Goal: Information Seeking & Learning: Find specific fact

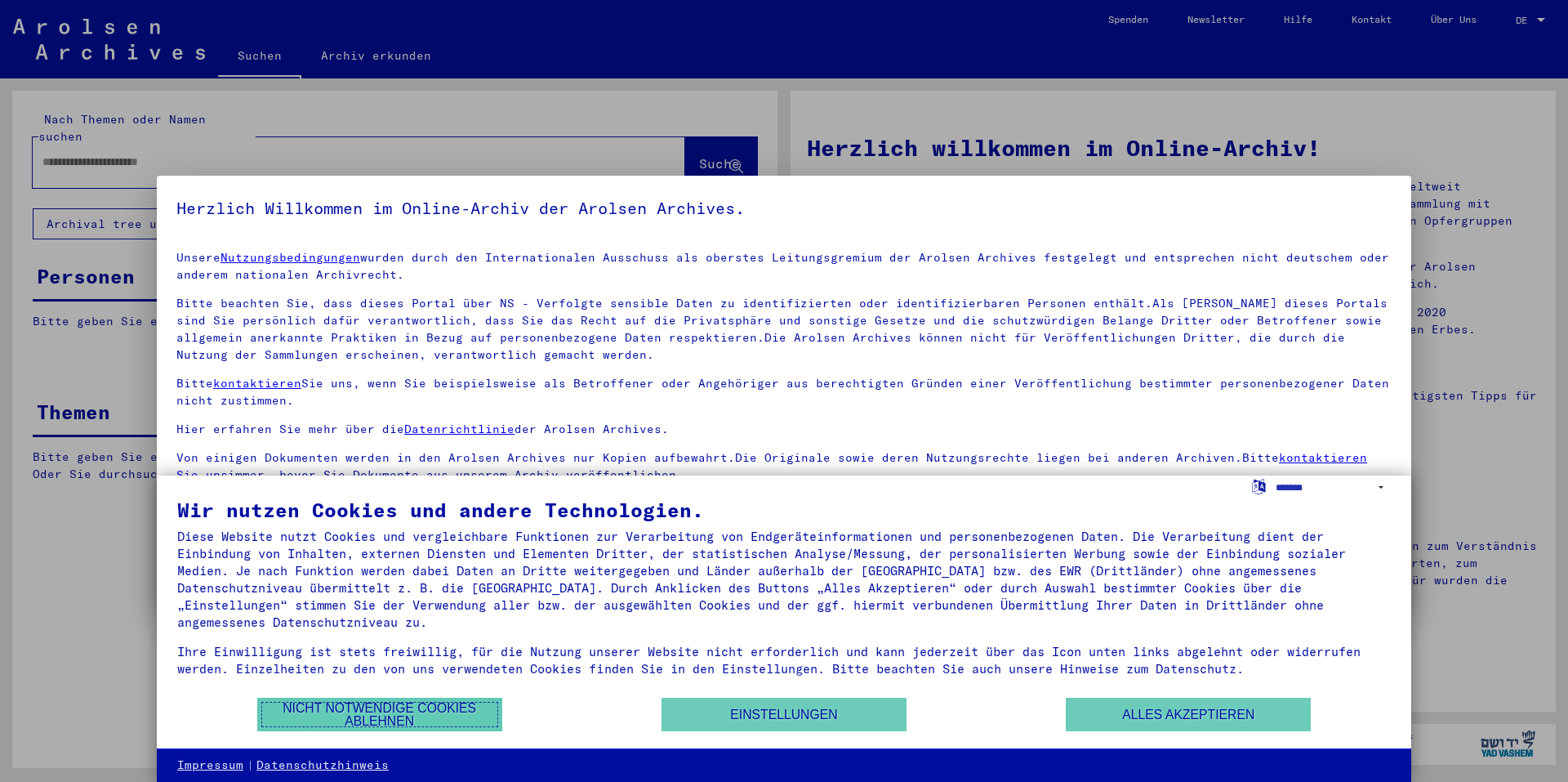
click at [410, 709] on button "Nicht notwendige Cookies ablehnen" at bounding box center [379, 714] width 245 height 33
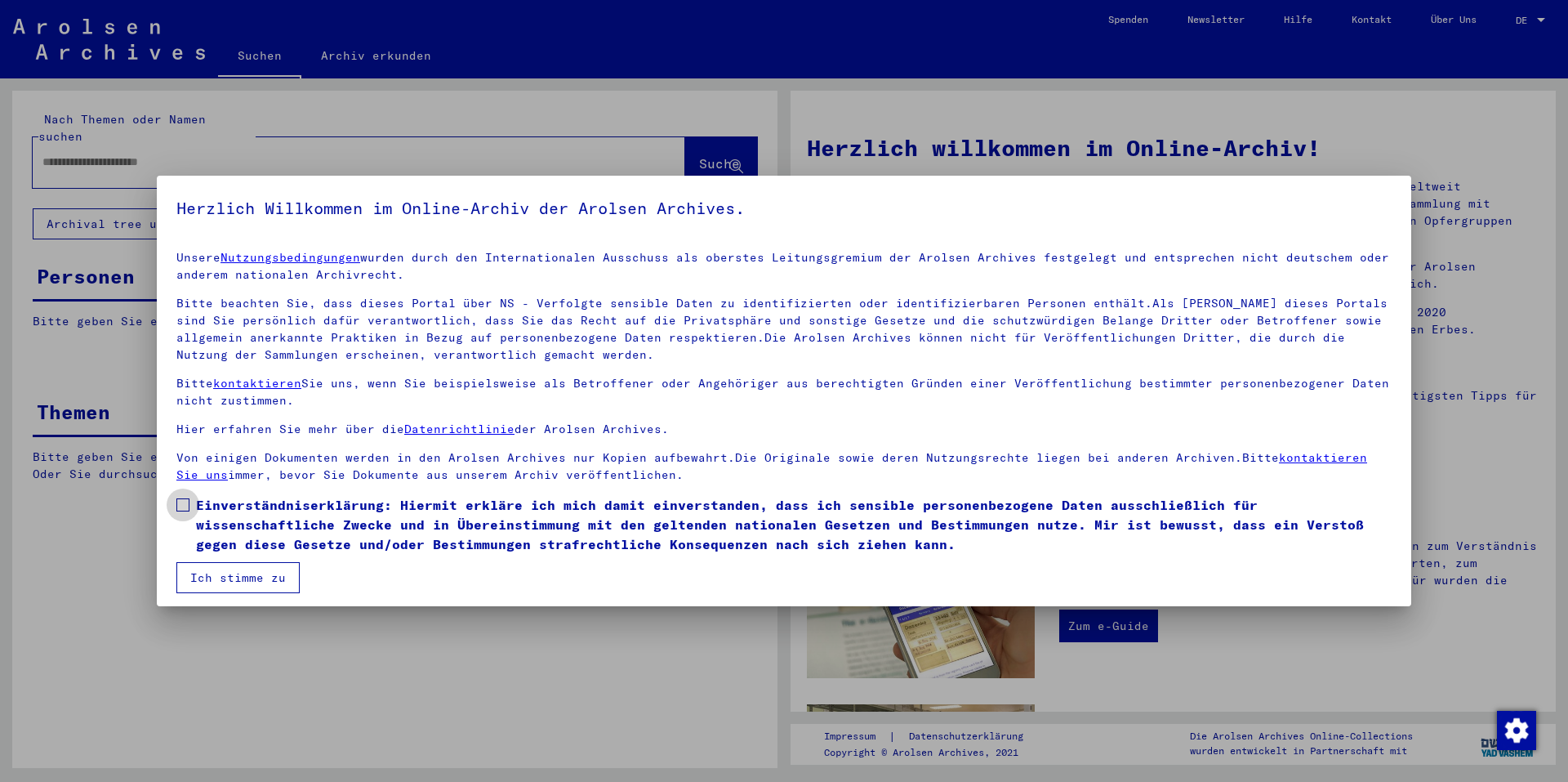
click at [184, 508] on span at bounding box center [183, 505] width 13 height 13
click at [216, 573] on button "Ich stimme zu" at bounding box center [238, 577] width 123 height 31
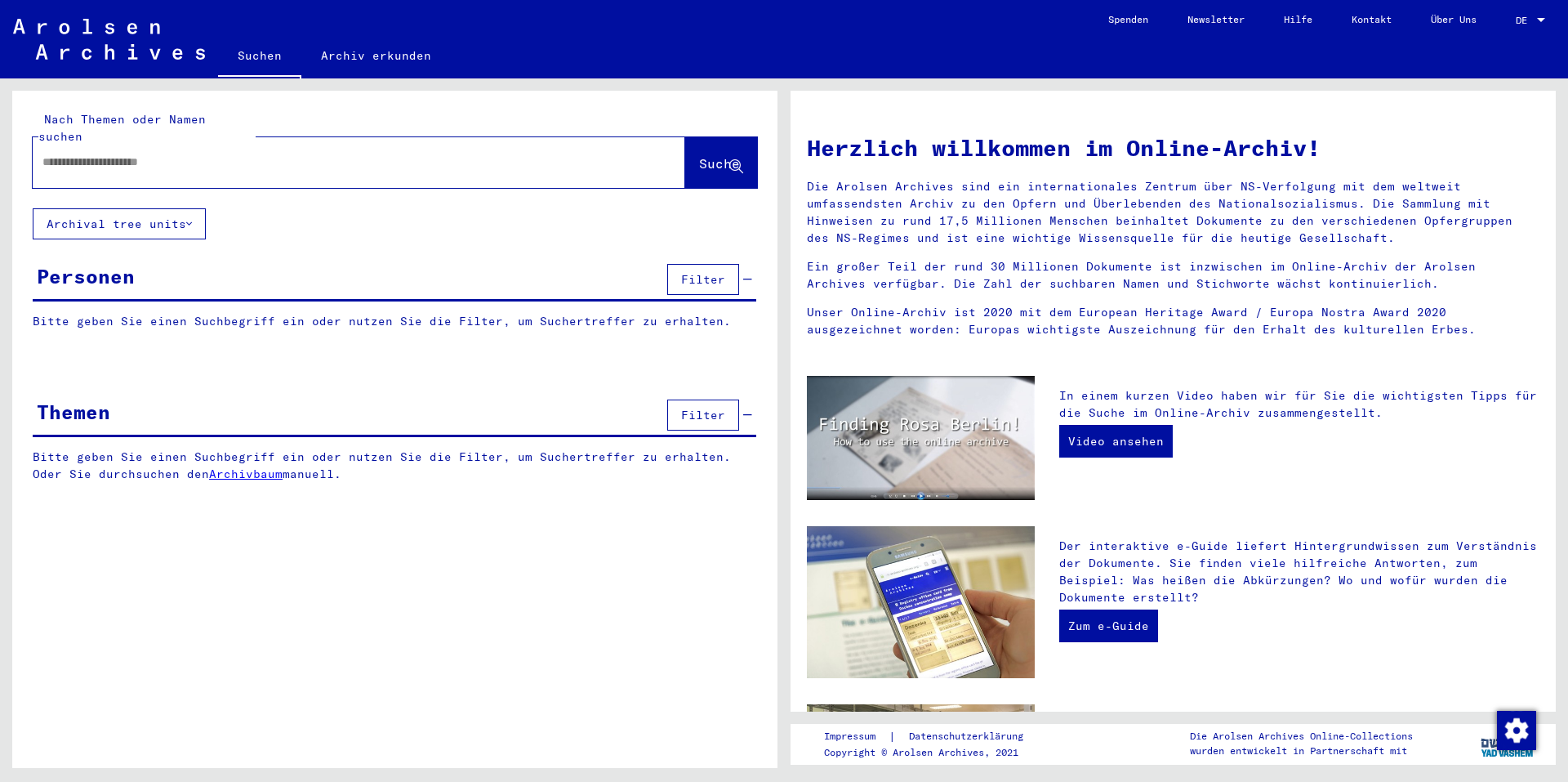
click at [145, 153] on input "text" at bounding box center [339, 162] width 594 height 17
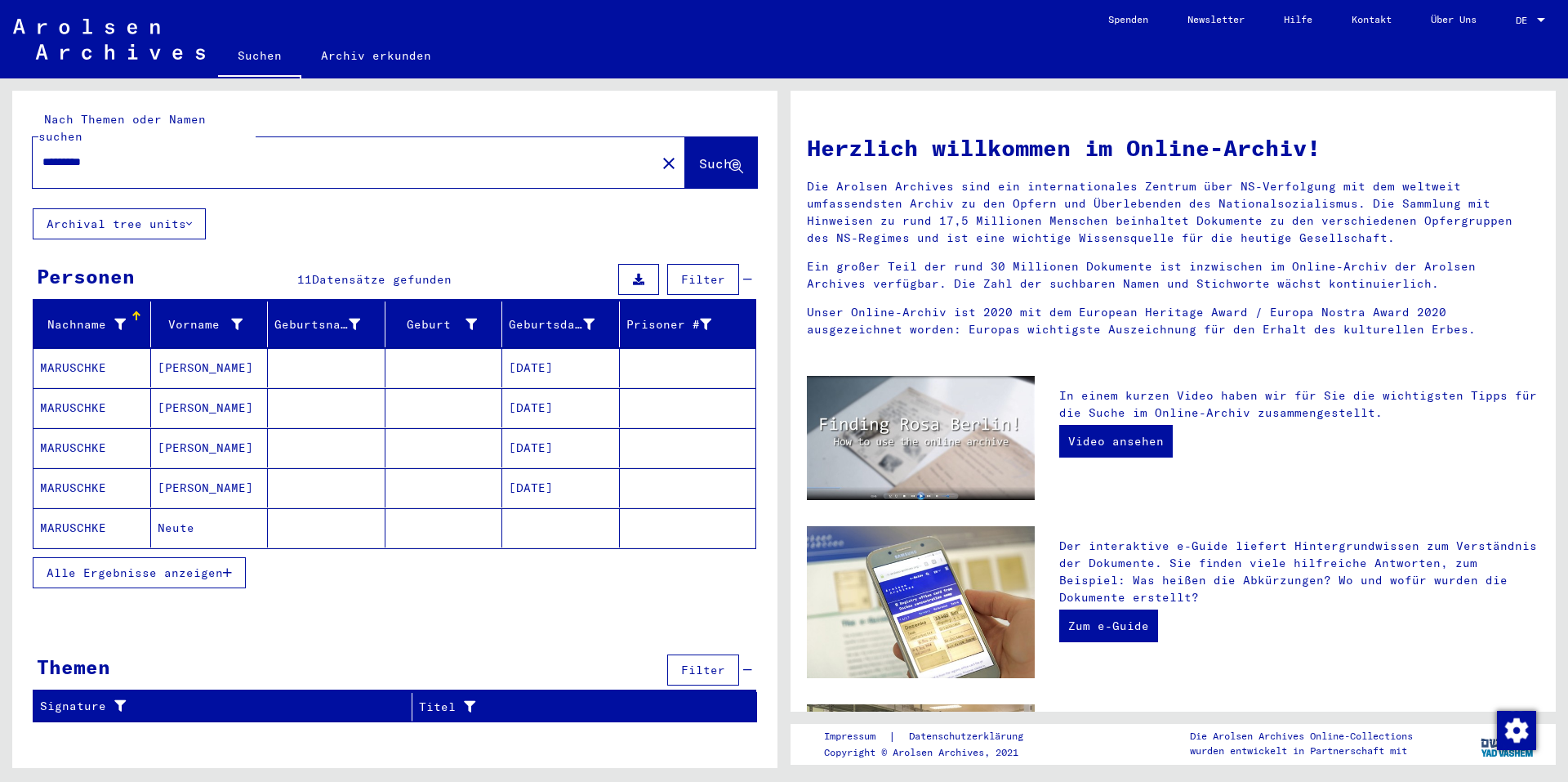
click at [182, 549] on div "Alle Ergebnisse anzeigen" at bounding box center [395, 573] width 723 height 48
click at [206, 565] on span "Alle Ergebnisse anzeigen" at bounding box center [135, 573] width 176 height 15
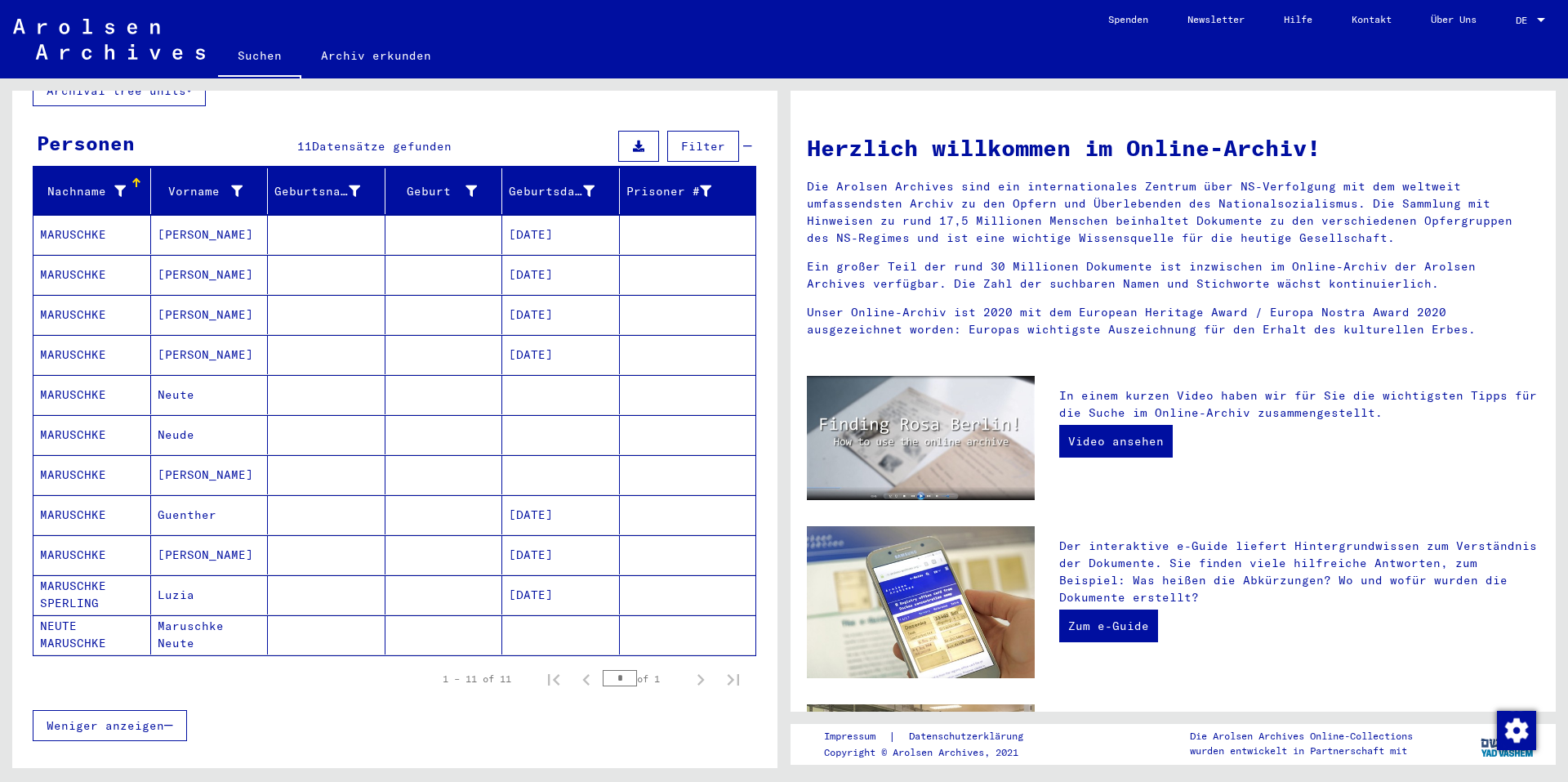
scroll to position [163, 0]
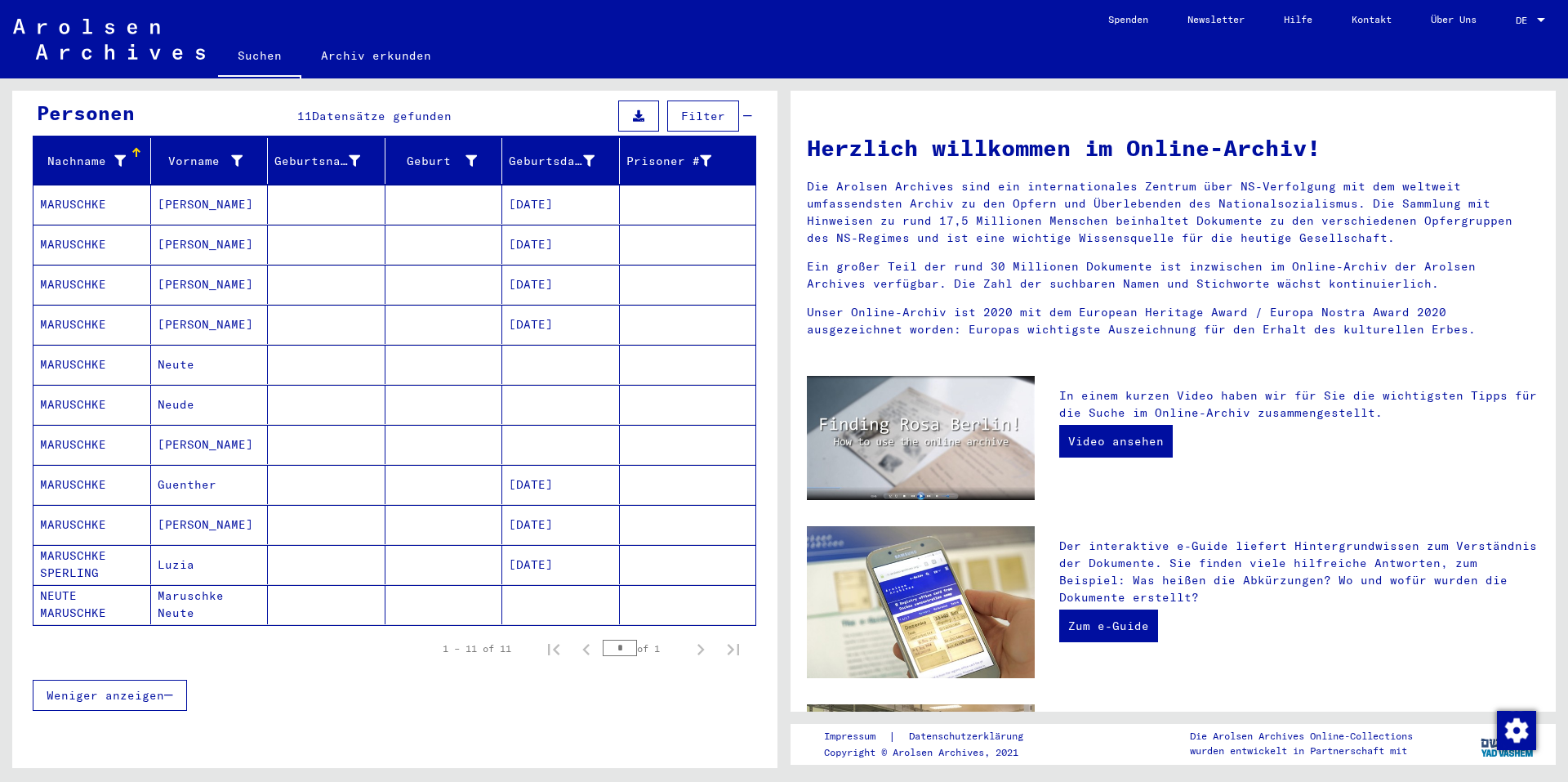
click at [95, 184] on mat-cell "MARUSCHKE" at bounding box center [92, 204] width 117 height 39
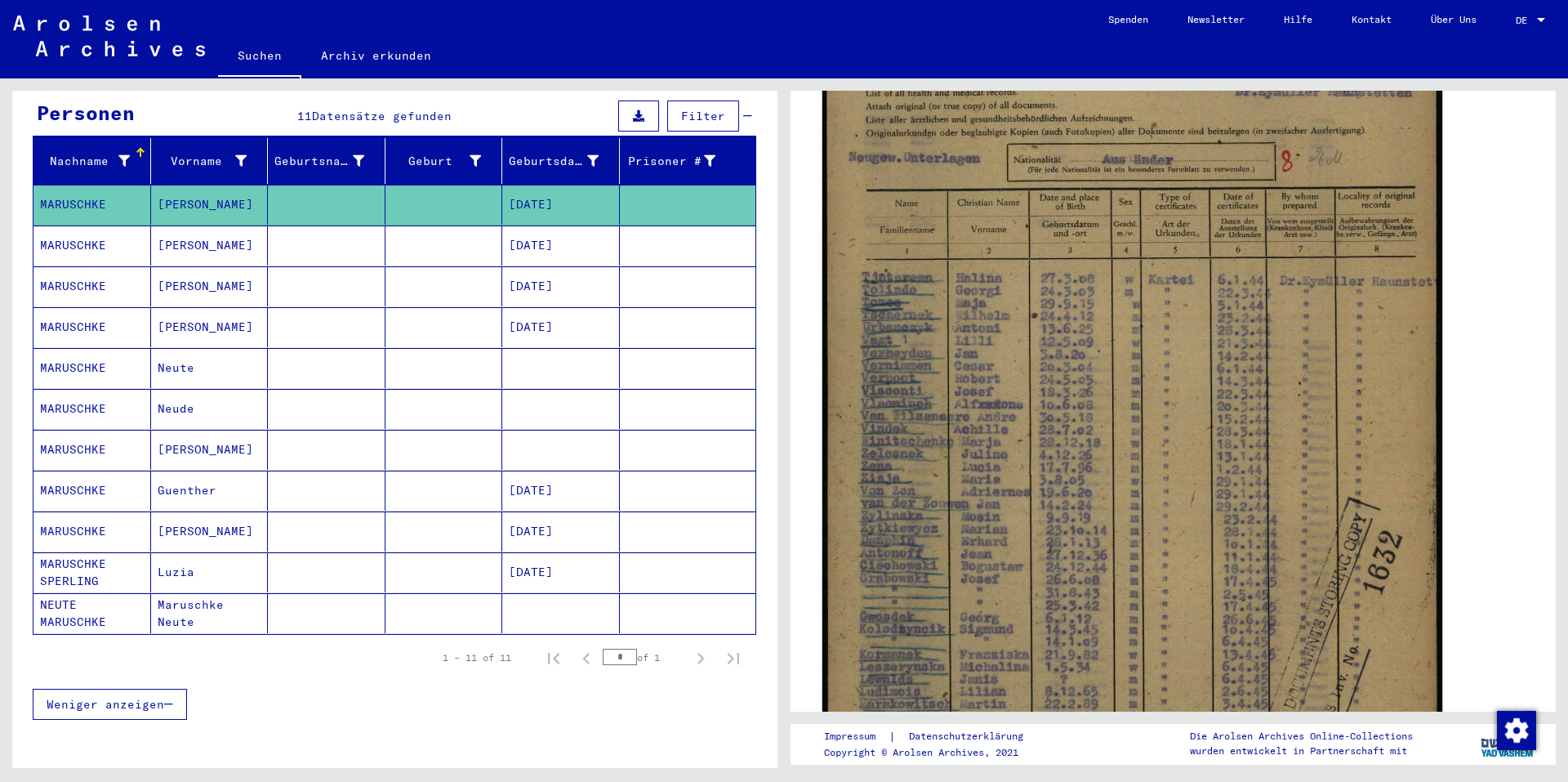
scroll to position [408, 0]
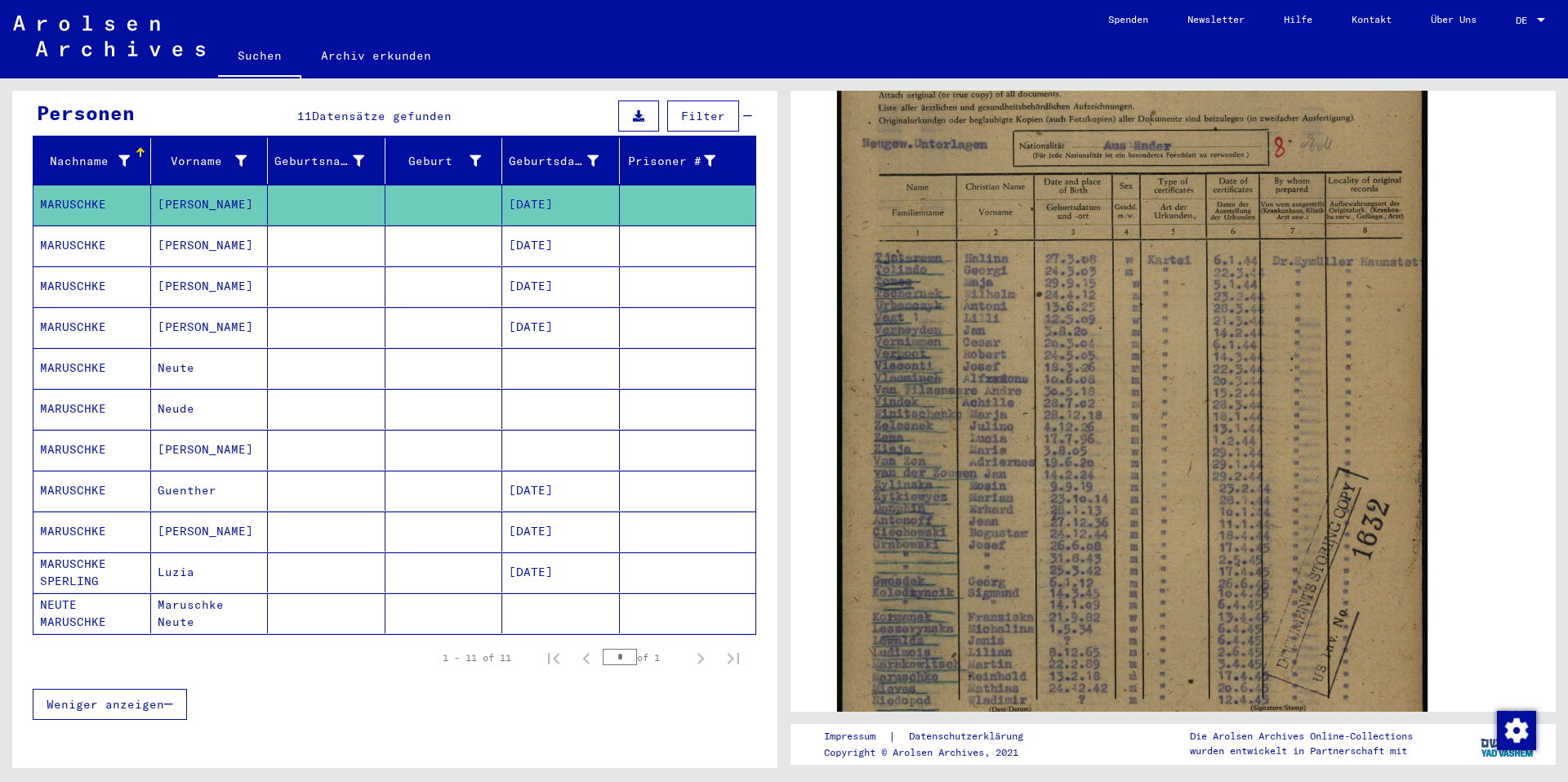
click at [199, 227] on mat-cell "[PERSON_NAME]" at bounding box center [210, 246] width 117 height 40
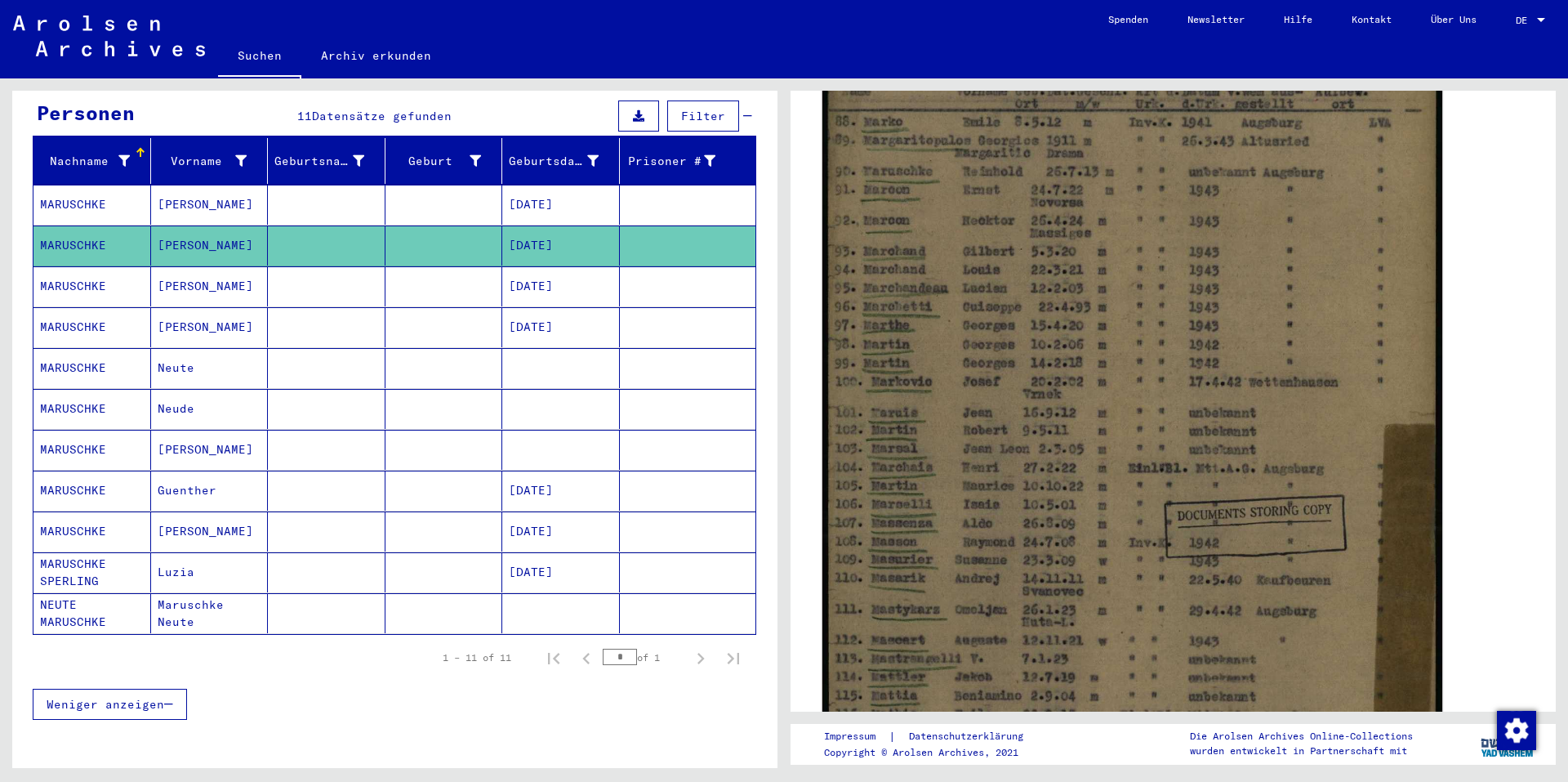
scroll to position [327, 0]
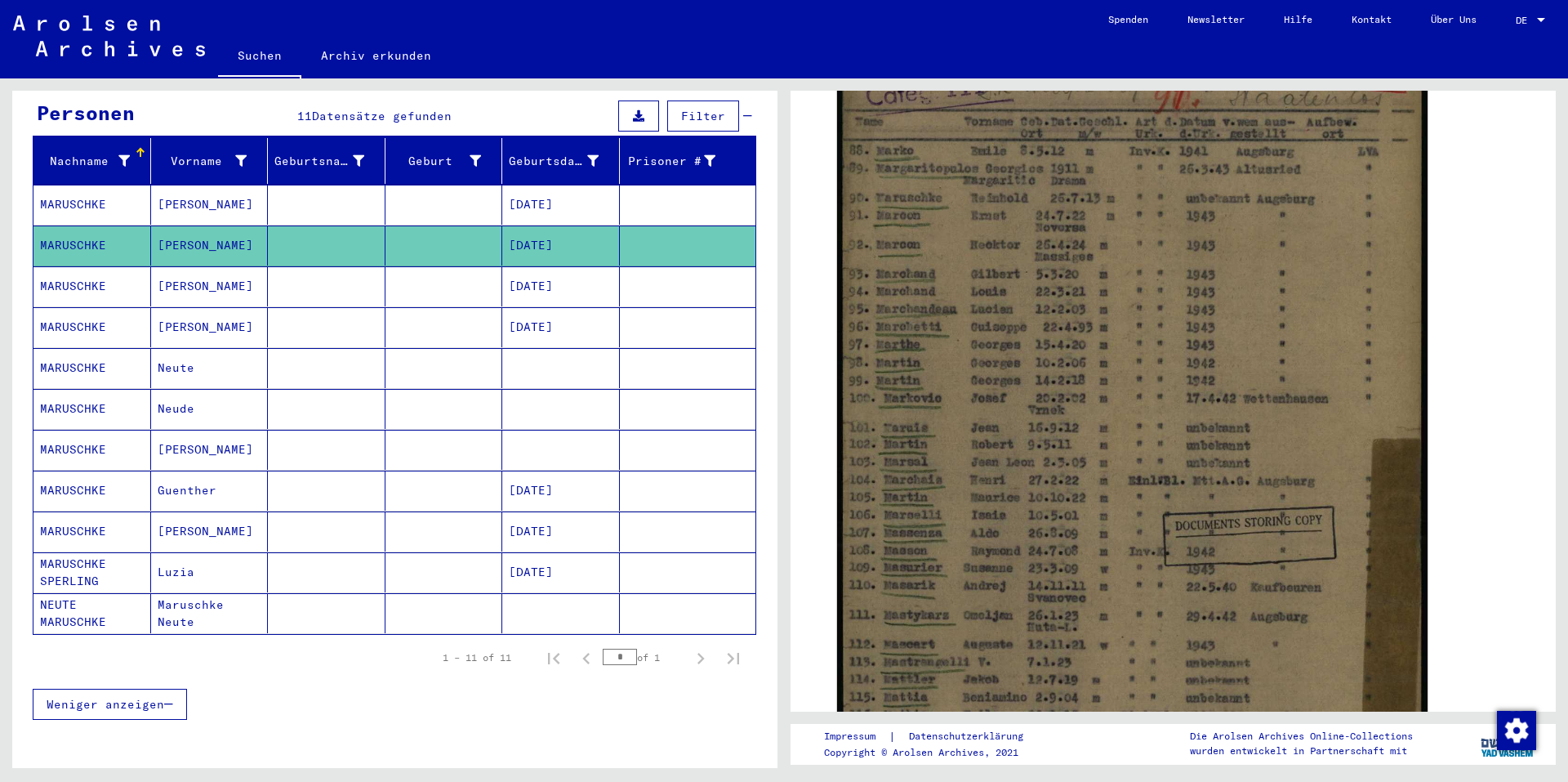
click at [182, 270] on mat-cell "[PERSON_NAME]" at bounding box center [210, 286] width 117 height 40
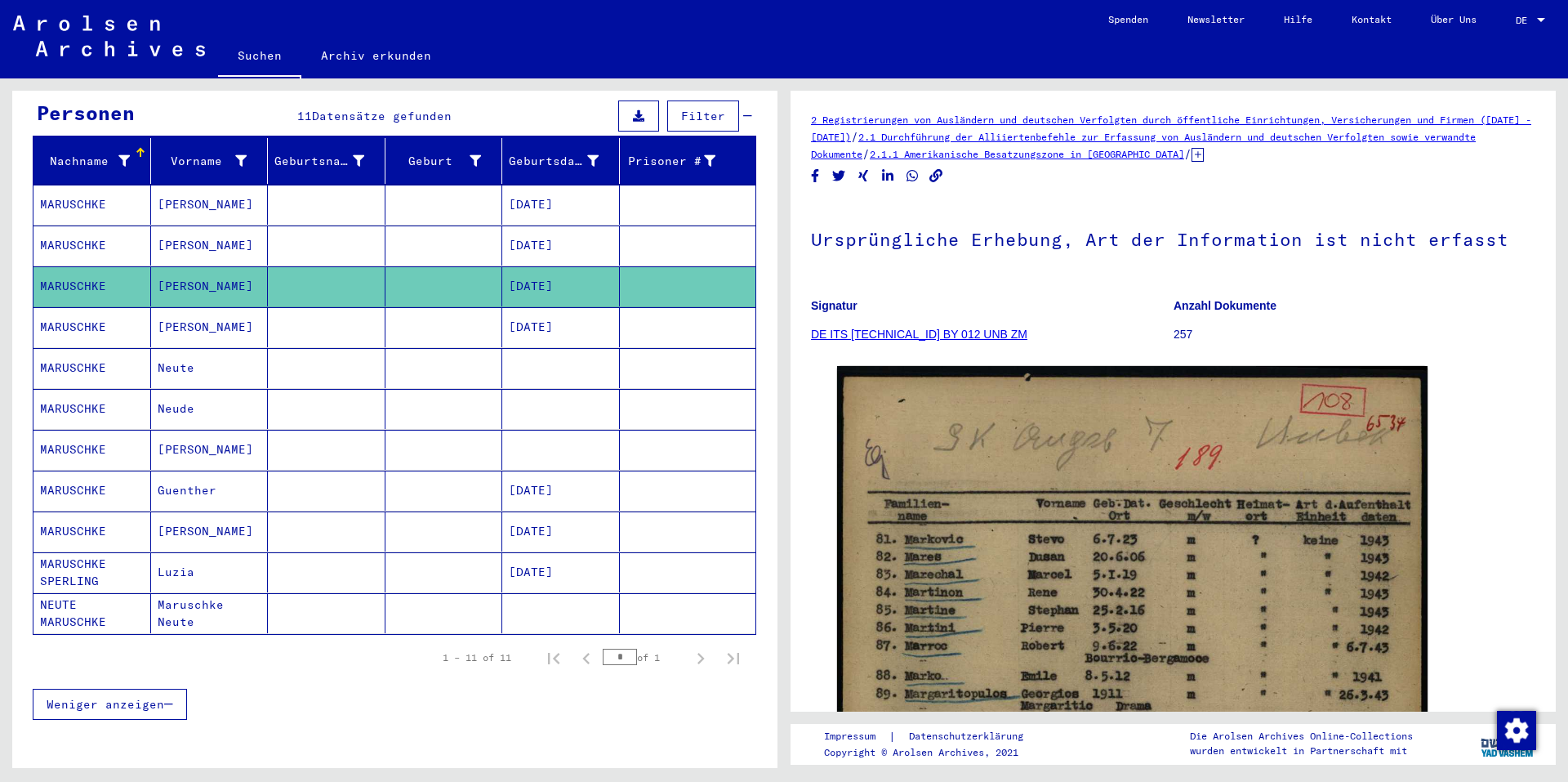
click at [175, 318] on mat-cell "[PERSON_NAME]" at bounding box center [210, 328] width 117 height 40
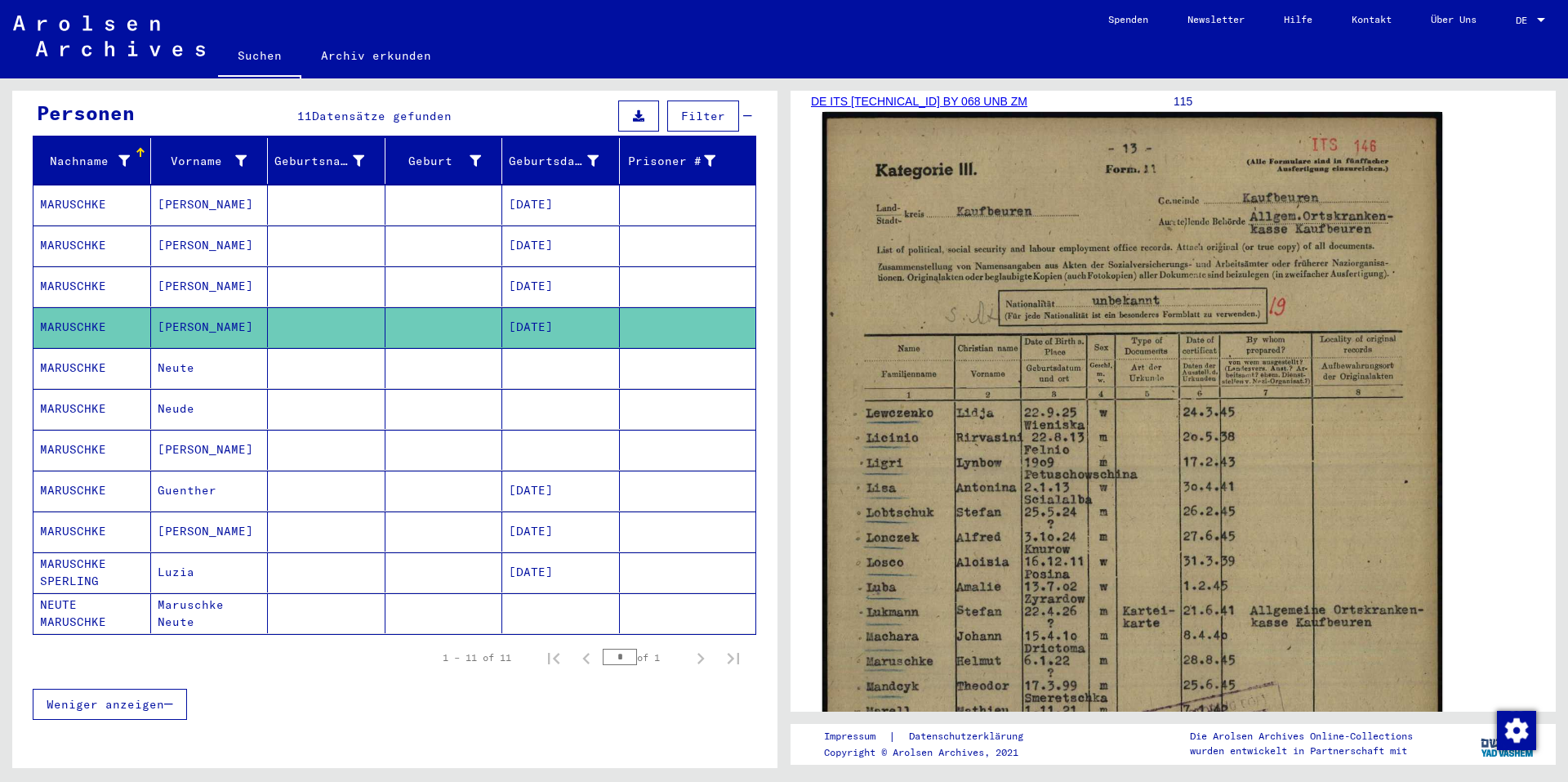
scroll to position [327, 0]
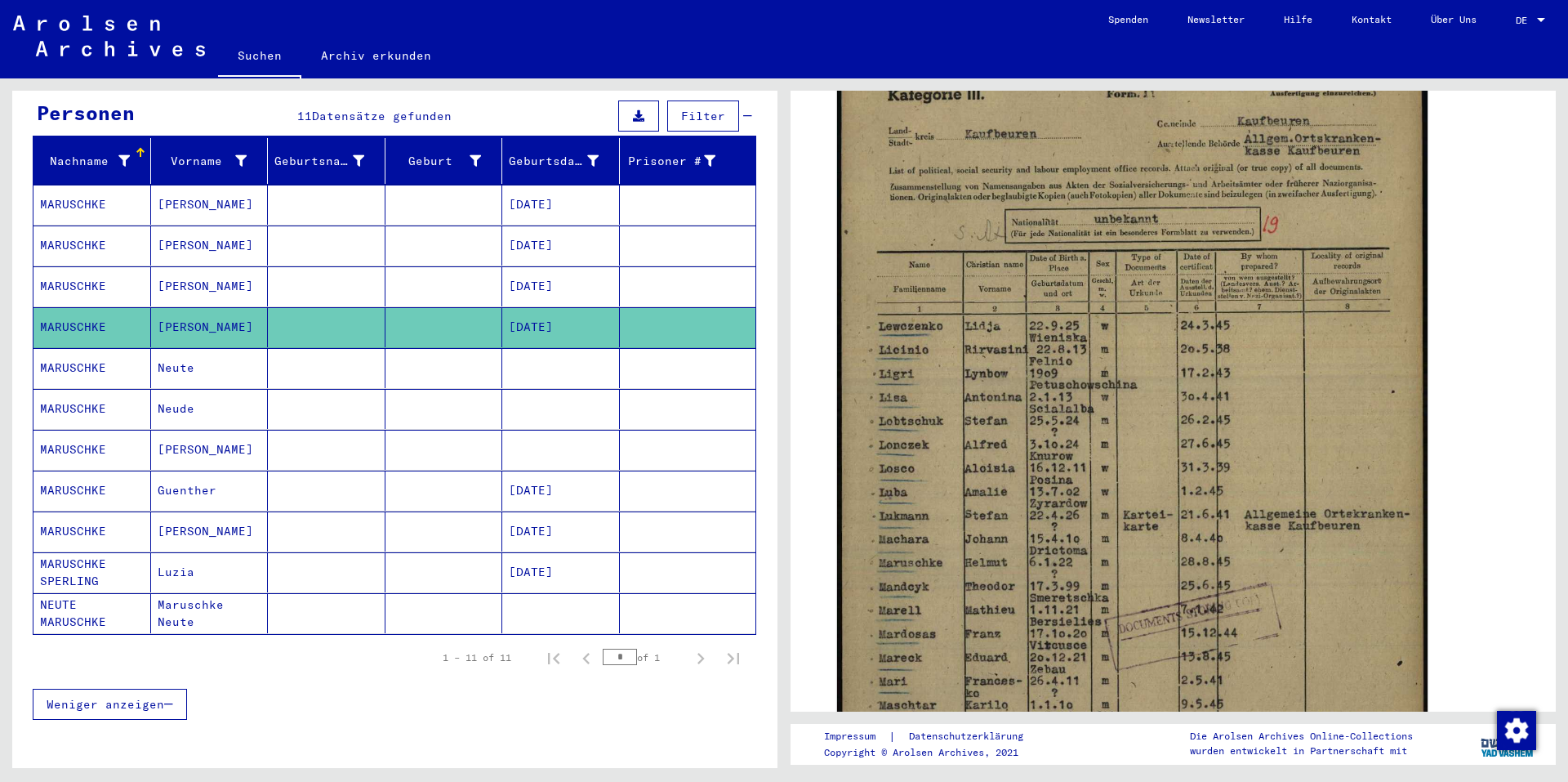
click at [172, 348] on mat-cell "Neute" at bounding box center [210, 368] width 117 height 40
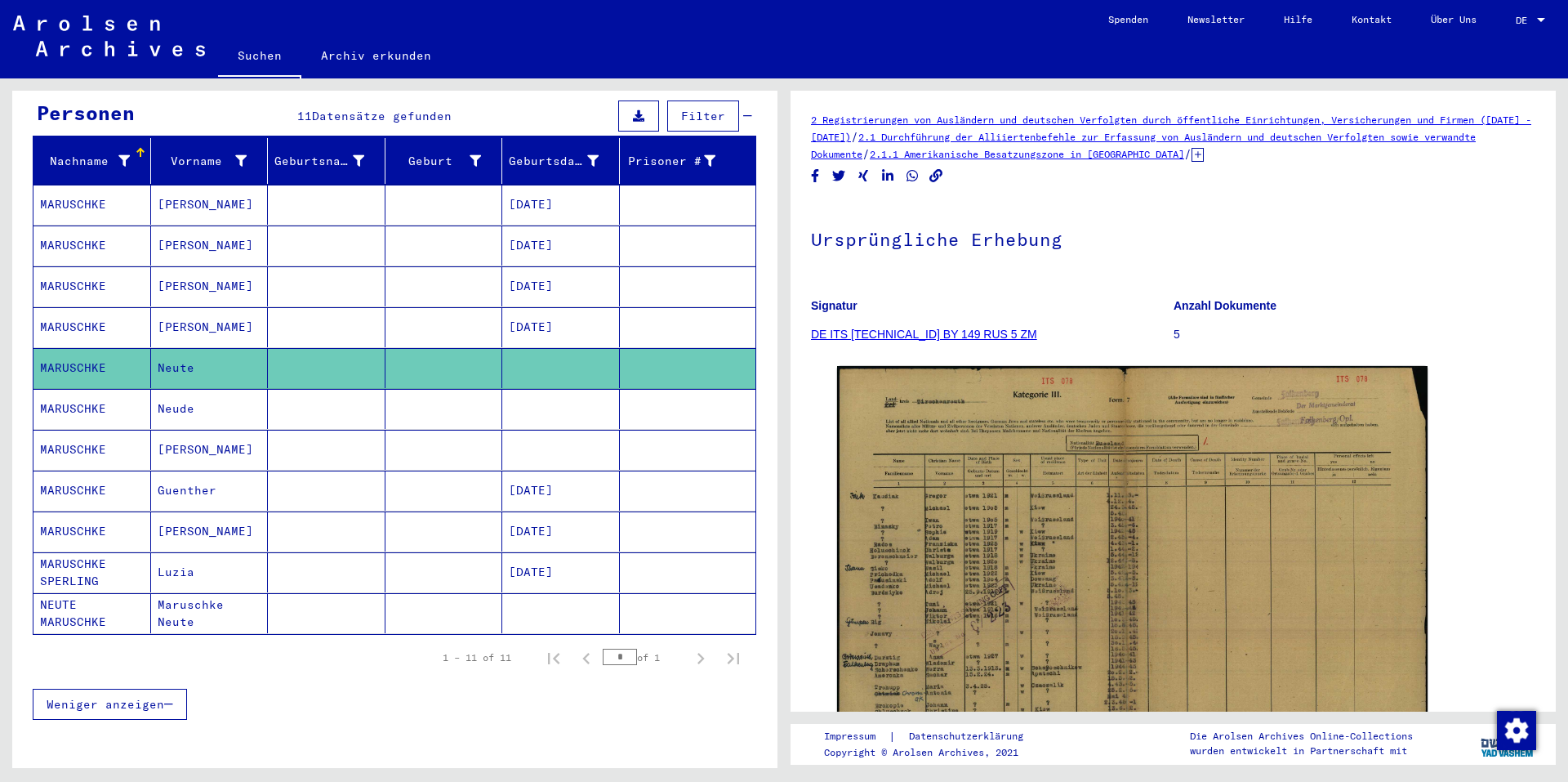
click at [160, 430] on mat-cell "[PERSON_NAME]" at bounding box center [210, 450] width 117 height 40
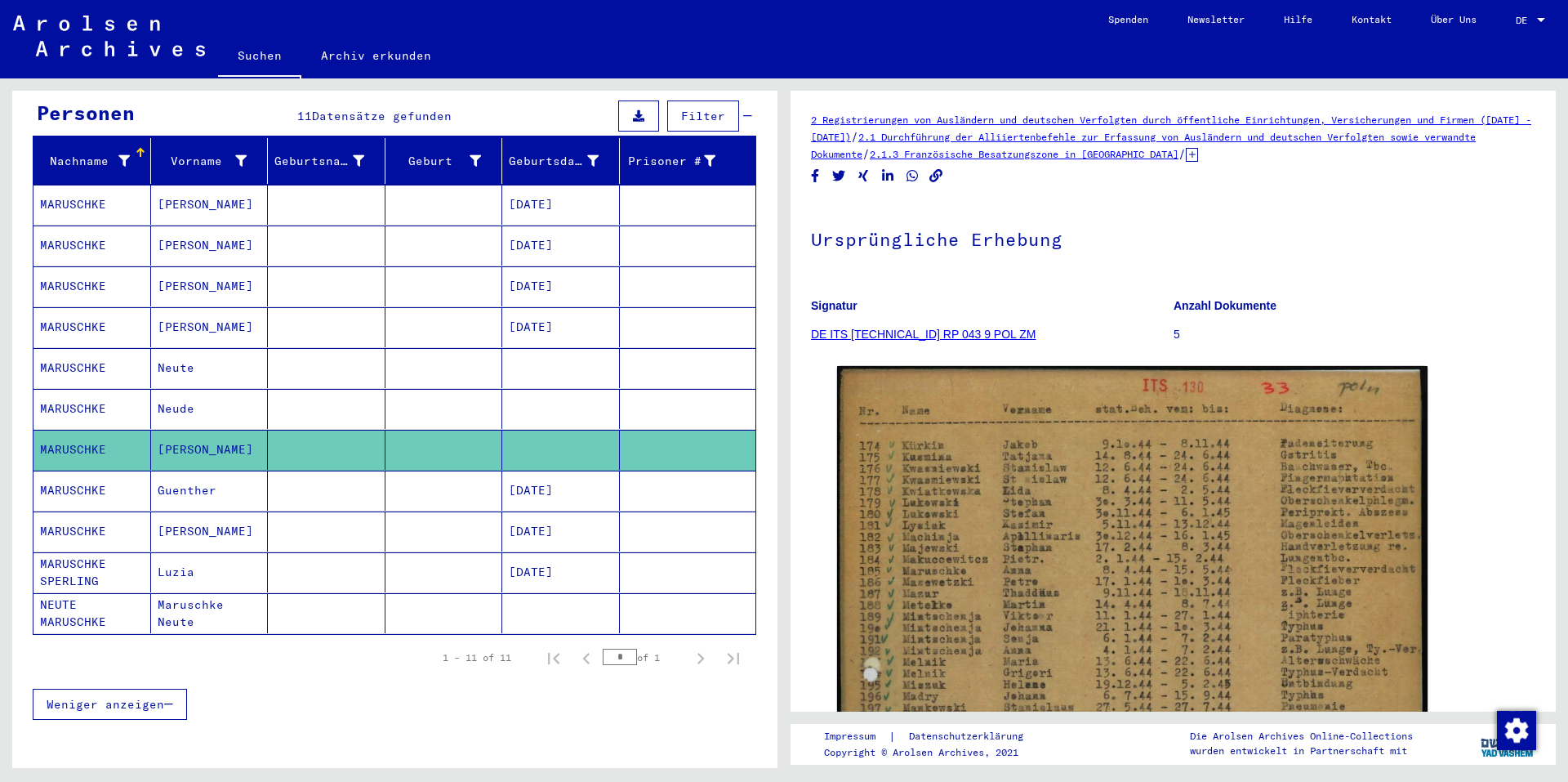
click at [167, 478] on mat-cell "Guenther" at bounding box center [210, 491] width 117 height 40
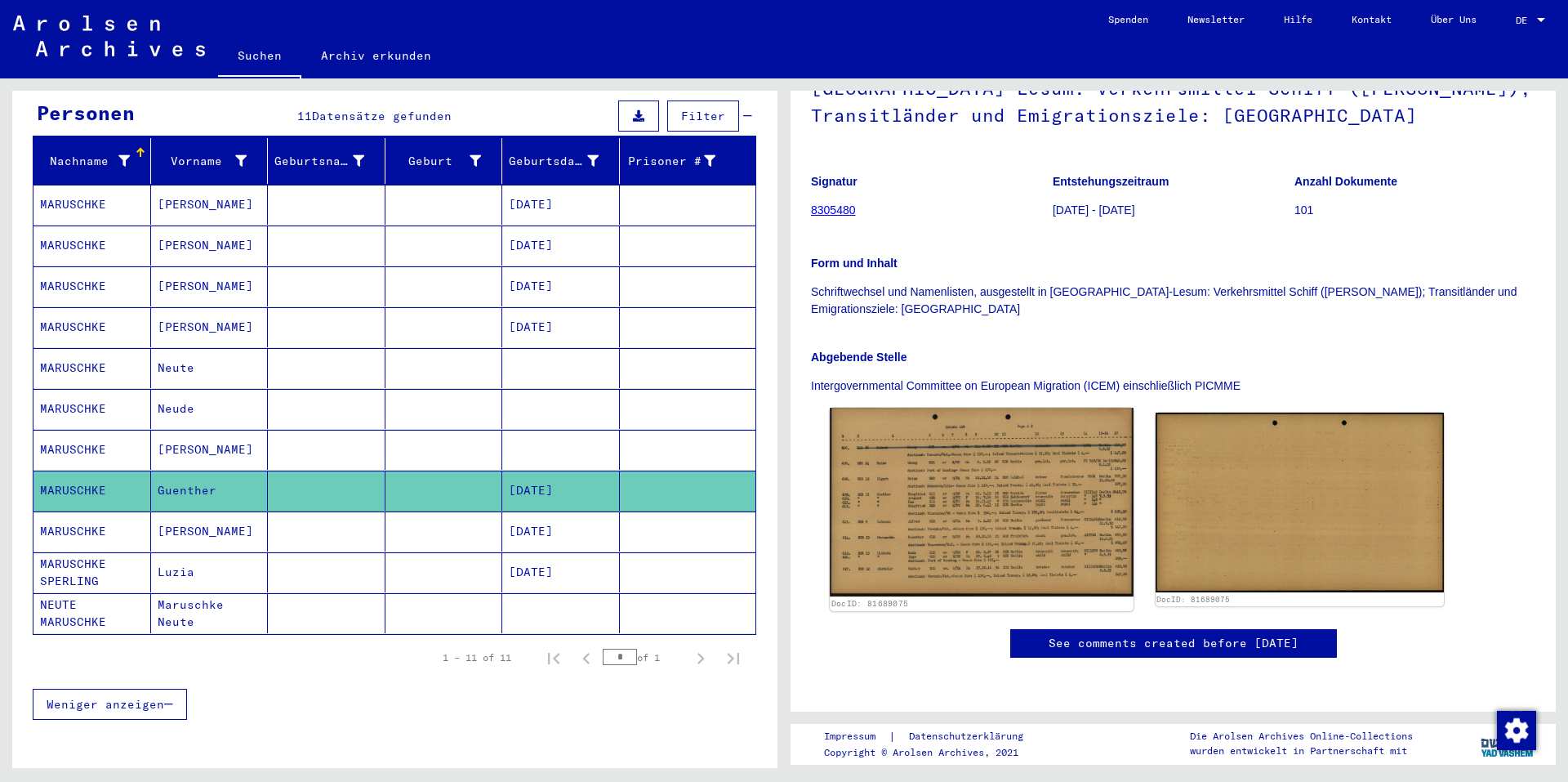
scroll to position [327, 0]
click at [954, 408] on img at bounding box center [981, 502] width 303 height 189
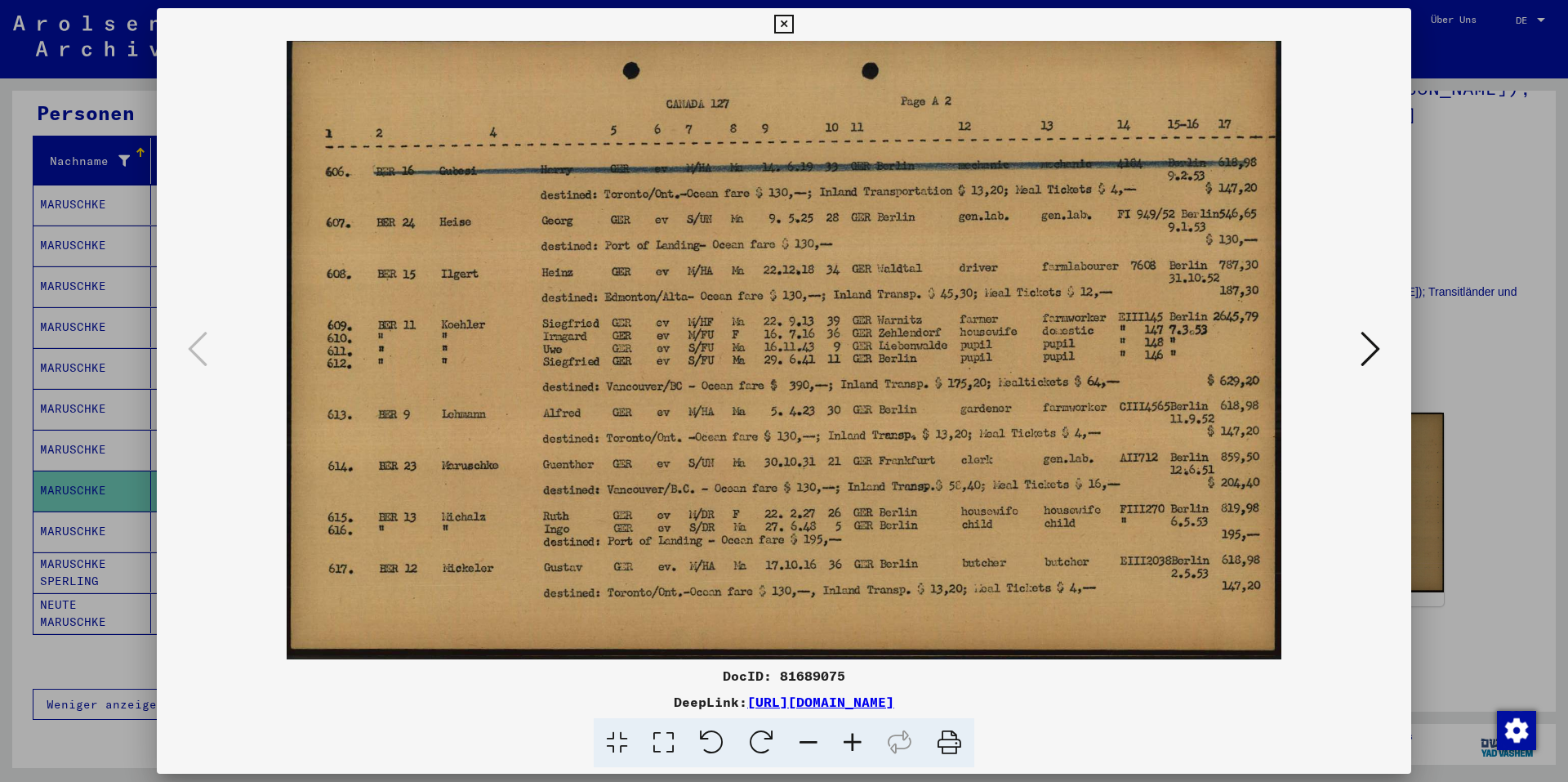
click at [787, 17] on icon at bounding box center [784, 24] width 18 height 19
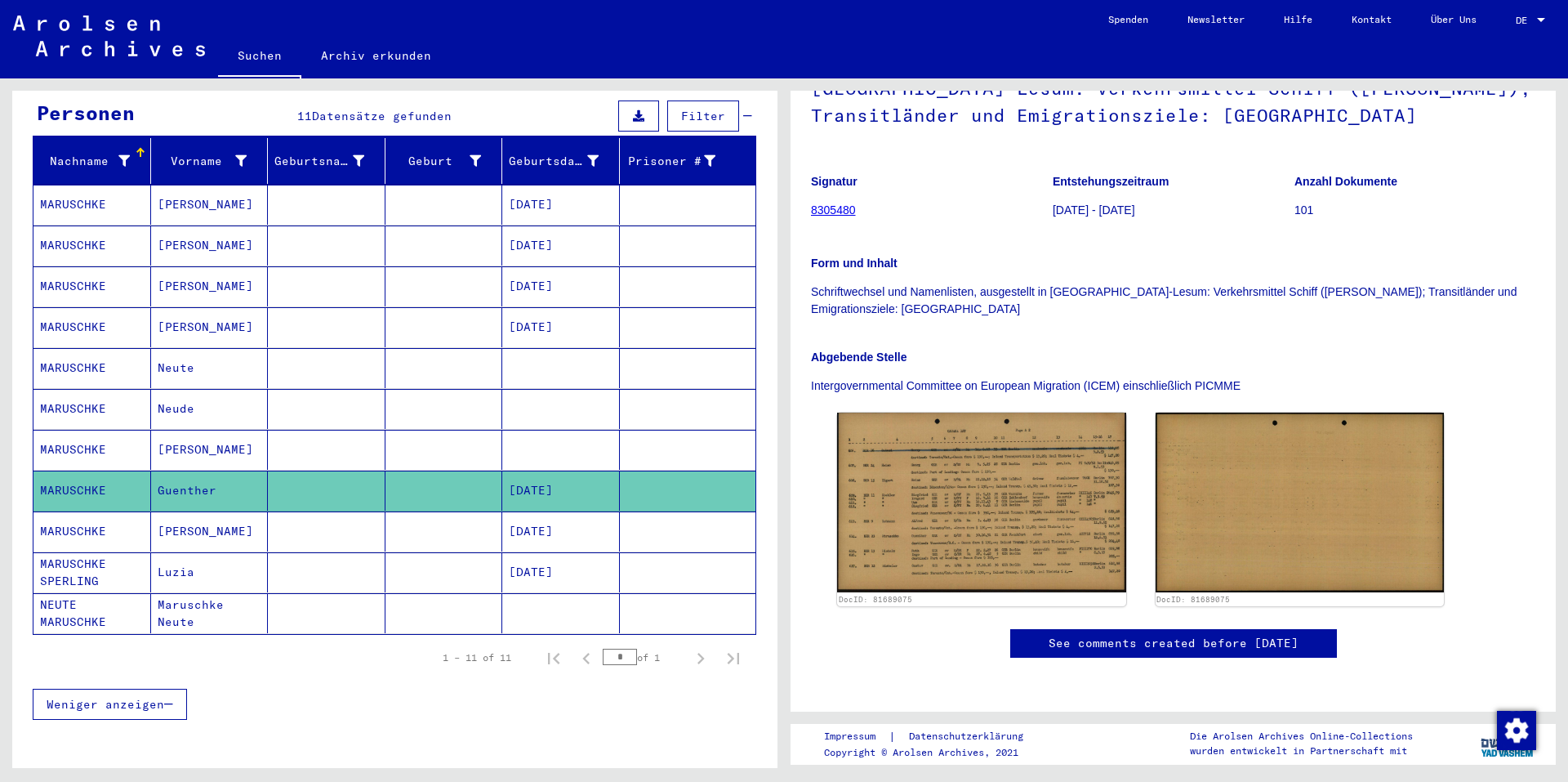
click at [177, 516] on mat-cell "[PERSON_NAME]" at bounding box center [210, 531] width 117 height 40
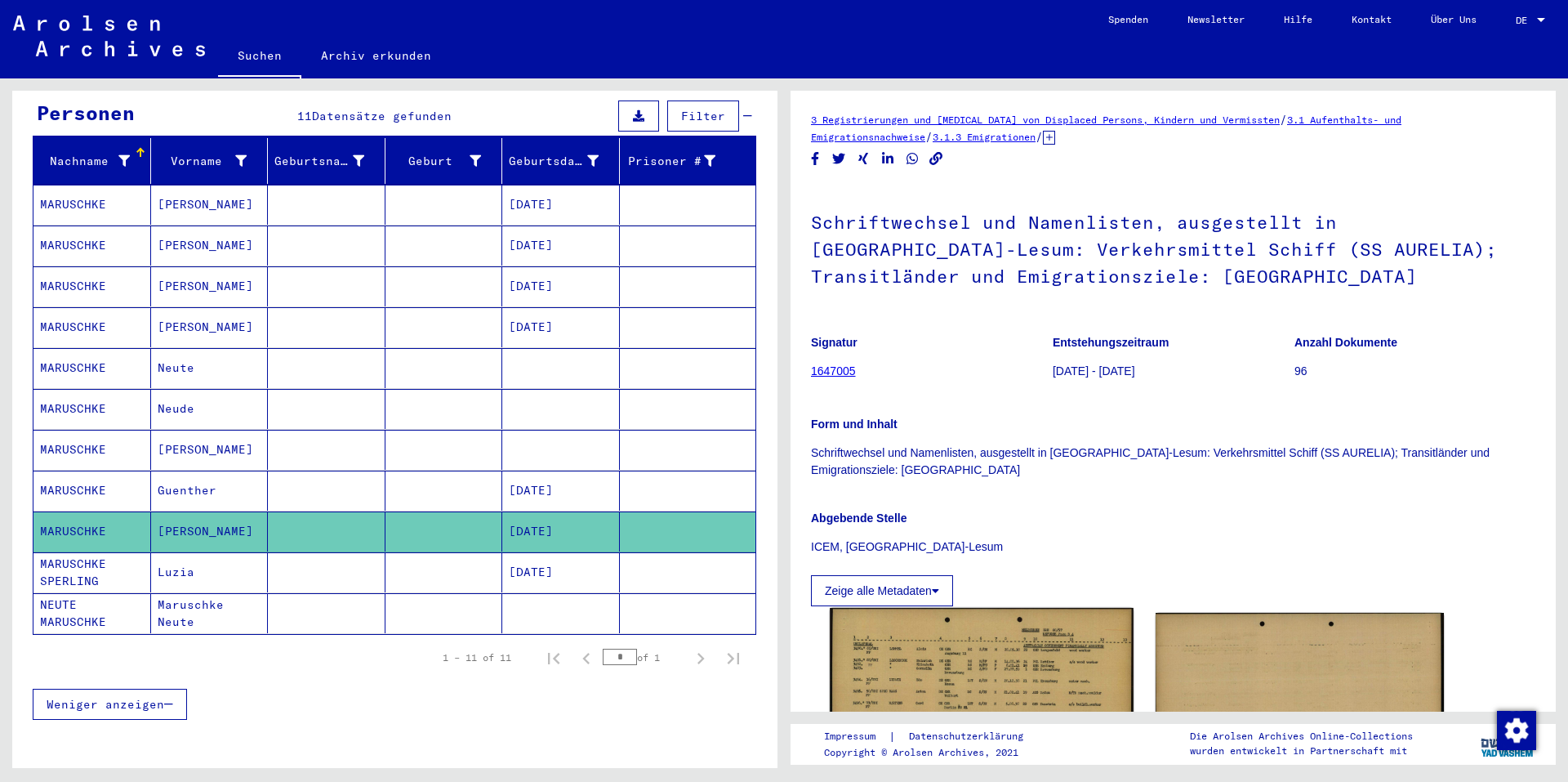
click at [935, 621] on img at bounding box center [981, 705] width 303 height 195
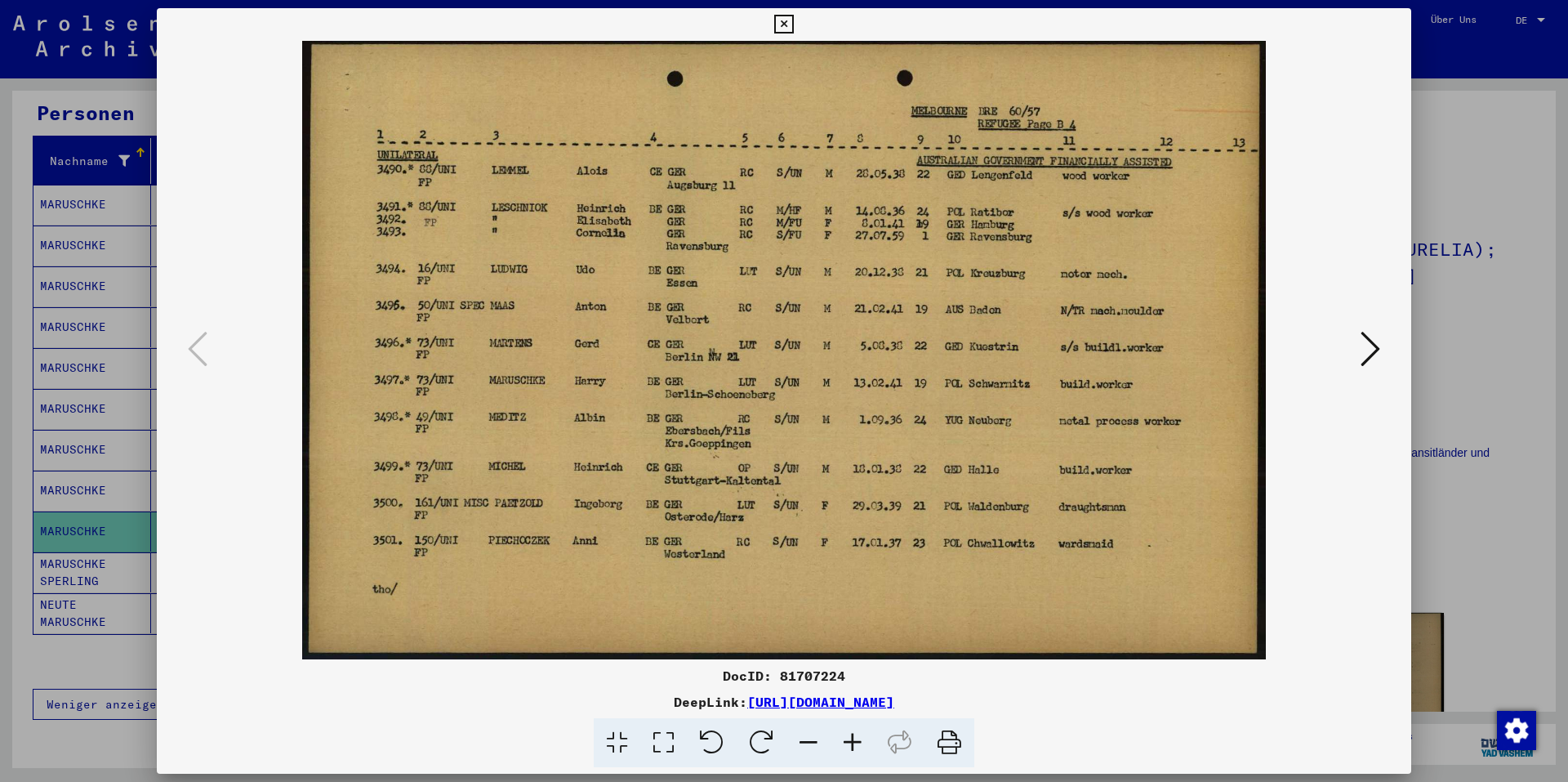
click at [773, 26] on button at bounding box center [783, 25] width 28 height 33
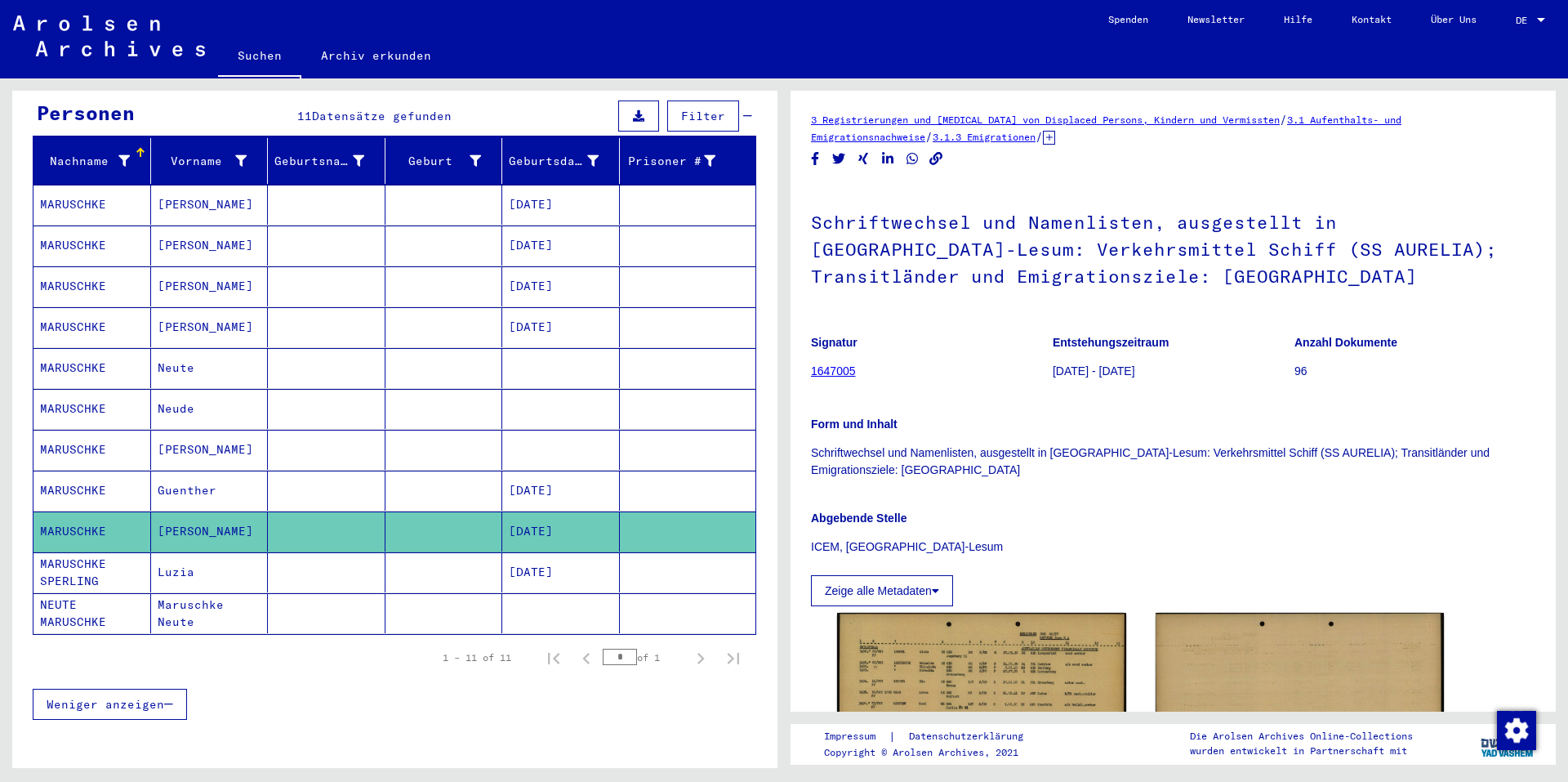
click at [171, 553] on mat-cell "Luzia" at bounding box center [210, 573] width 117 height 40
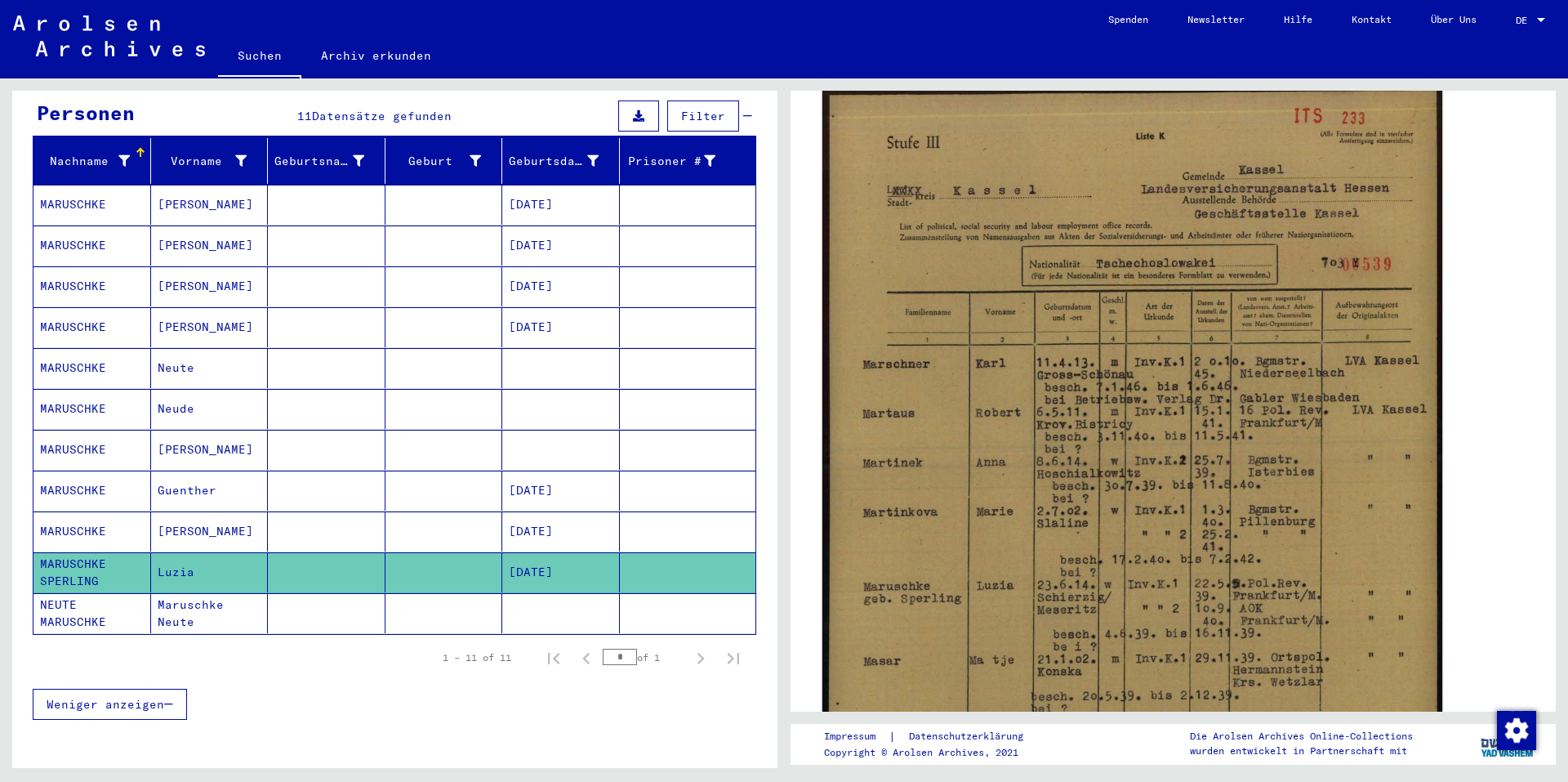
scroll to position [327, 0]
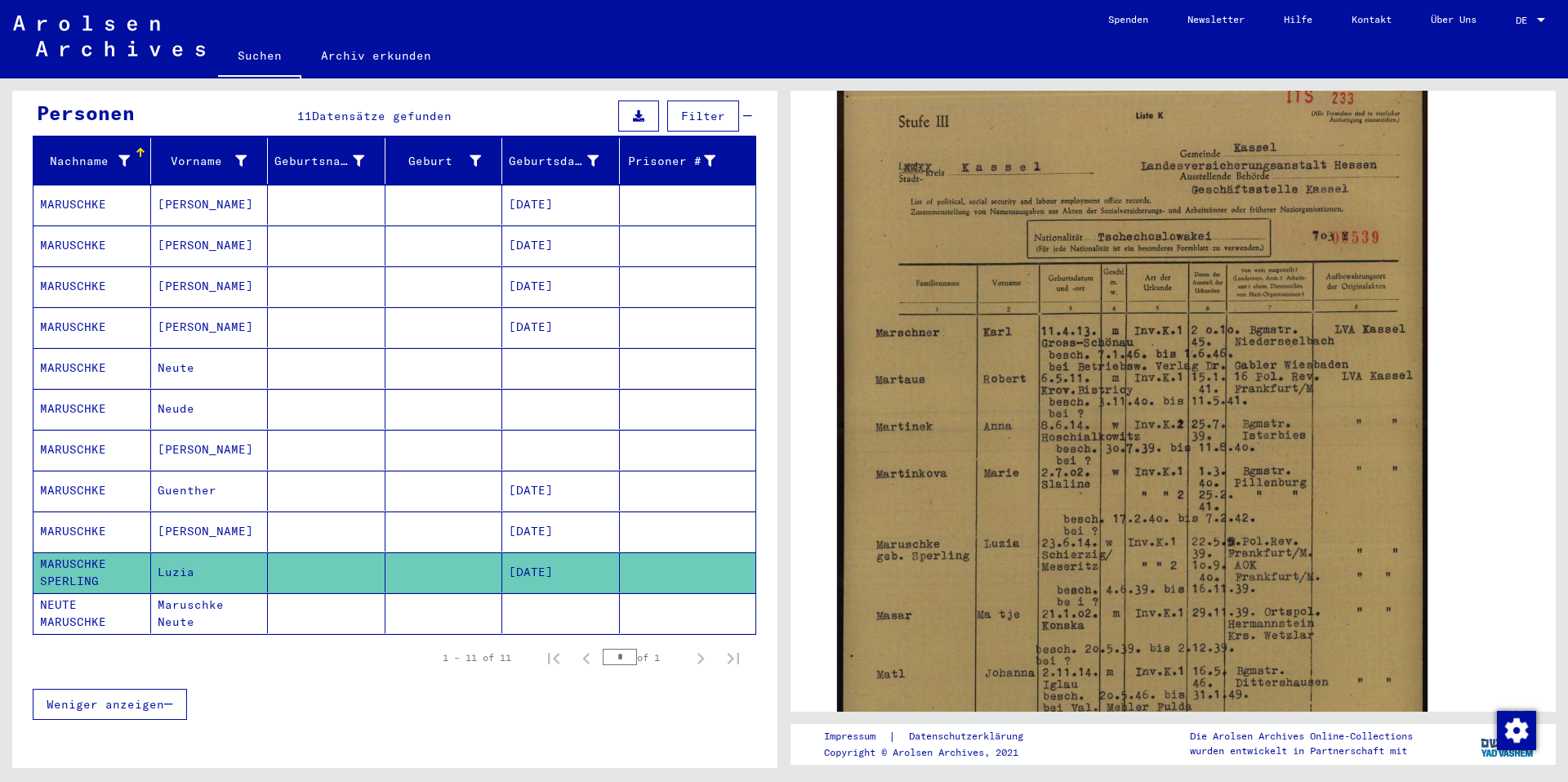
click at [195, 597] on mat-cell "Maruschke Neute" at bounding box center [210, 613] width 117 height 40
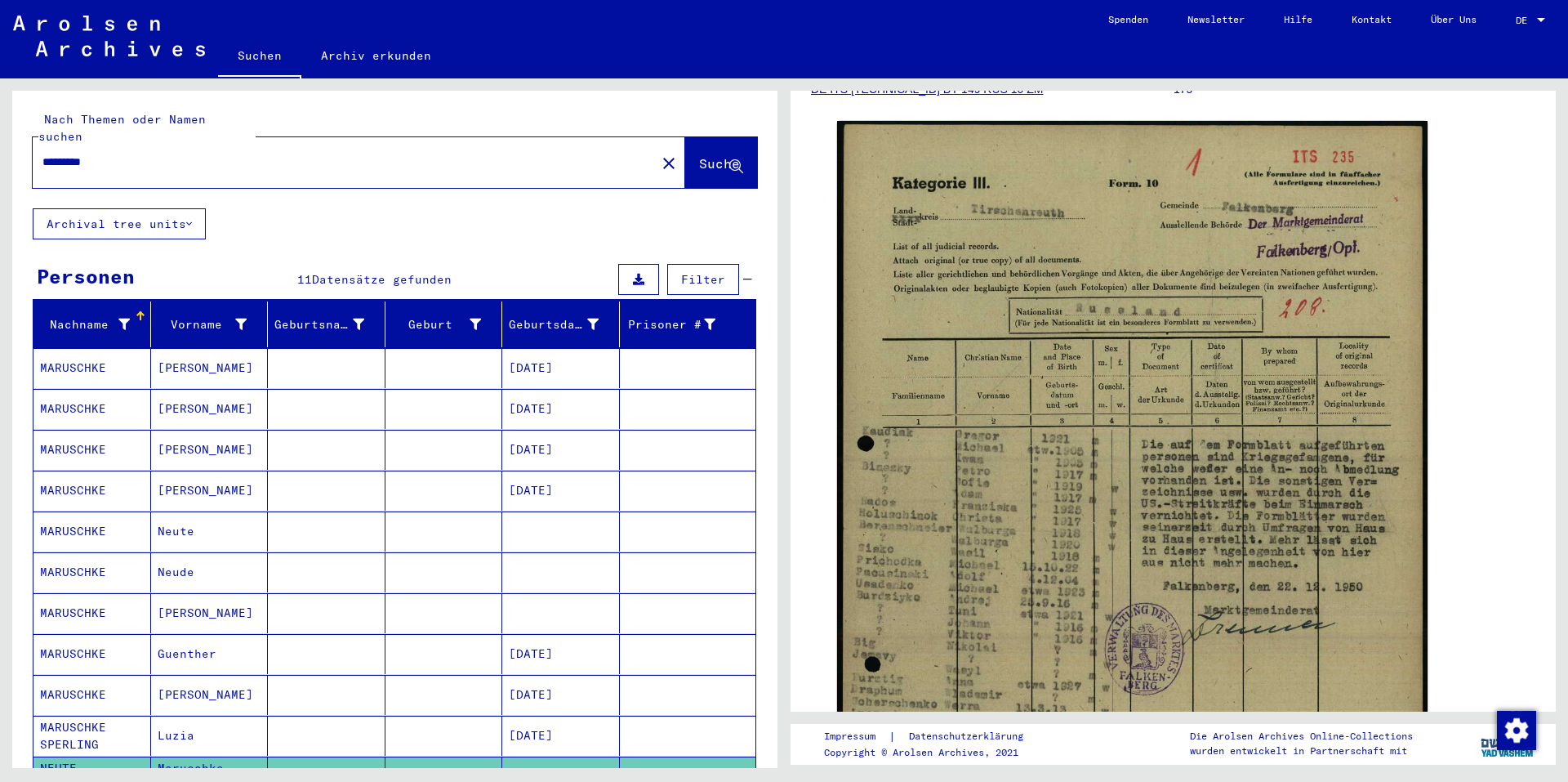
click at [165, 153] on input "*********" at bounding box center [344, 162] width 604 height 17
type input "*********"
click at [685, 138] on button "Suche" at bounding box center [721, 162] width 72 height 50
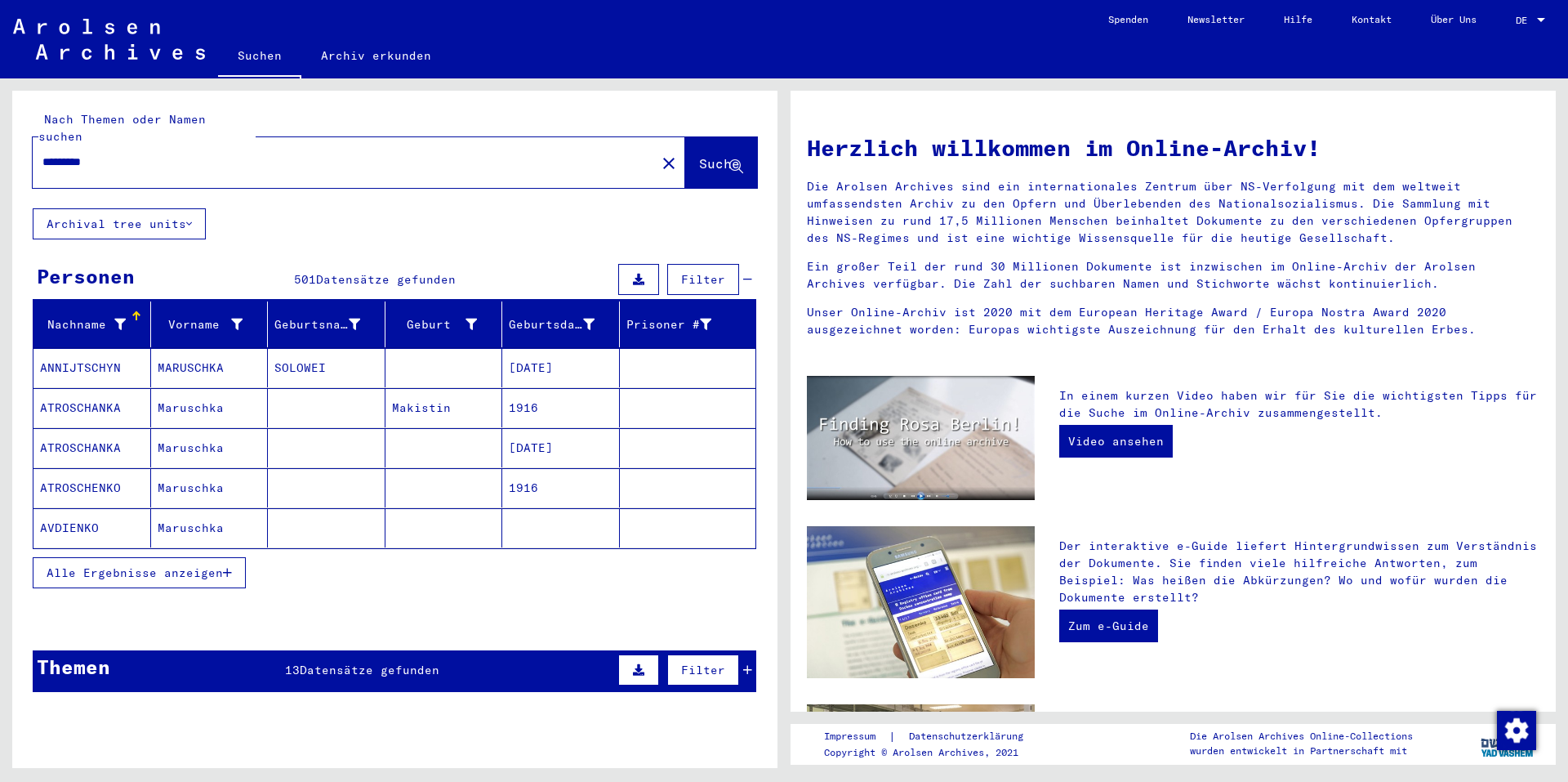
click at [82, 316] on div "Nachname" at bounding box center [83, 324] width 85 height 17
click at [102, 568] on button "Alle Ergebnisse anzeigen" at bounding box center [139, 573] width 213 height 31
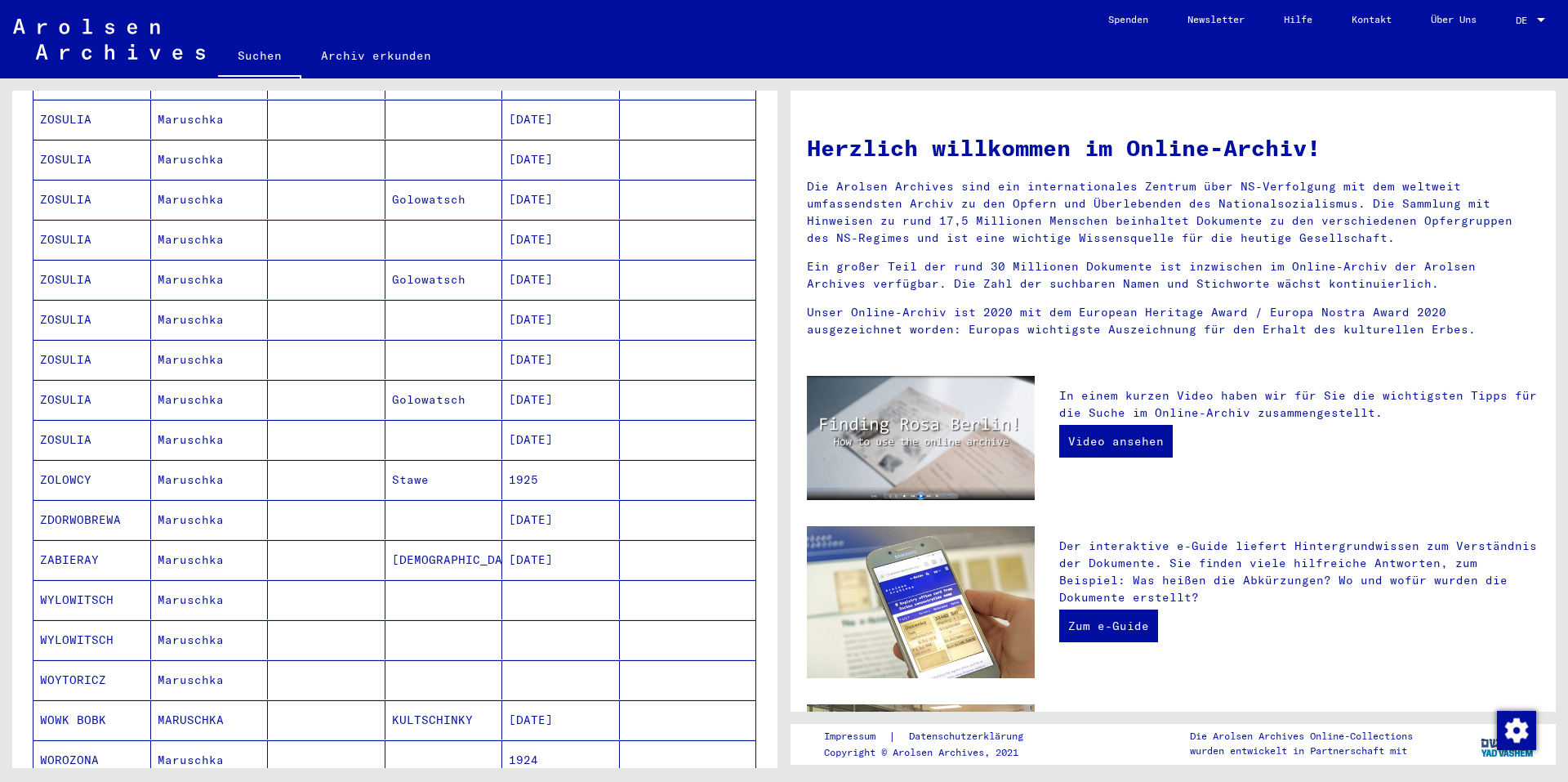
scroll to position [817, 0]
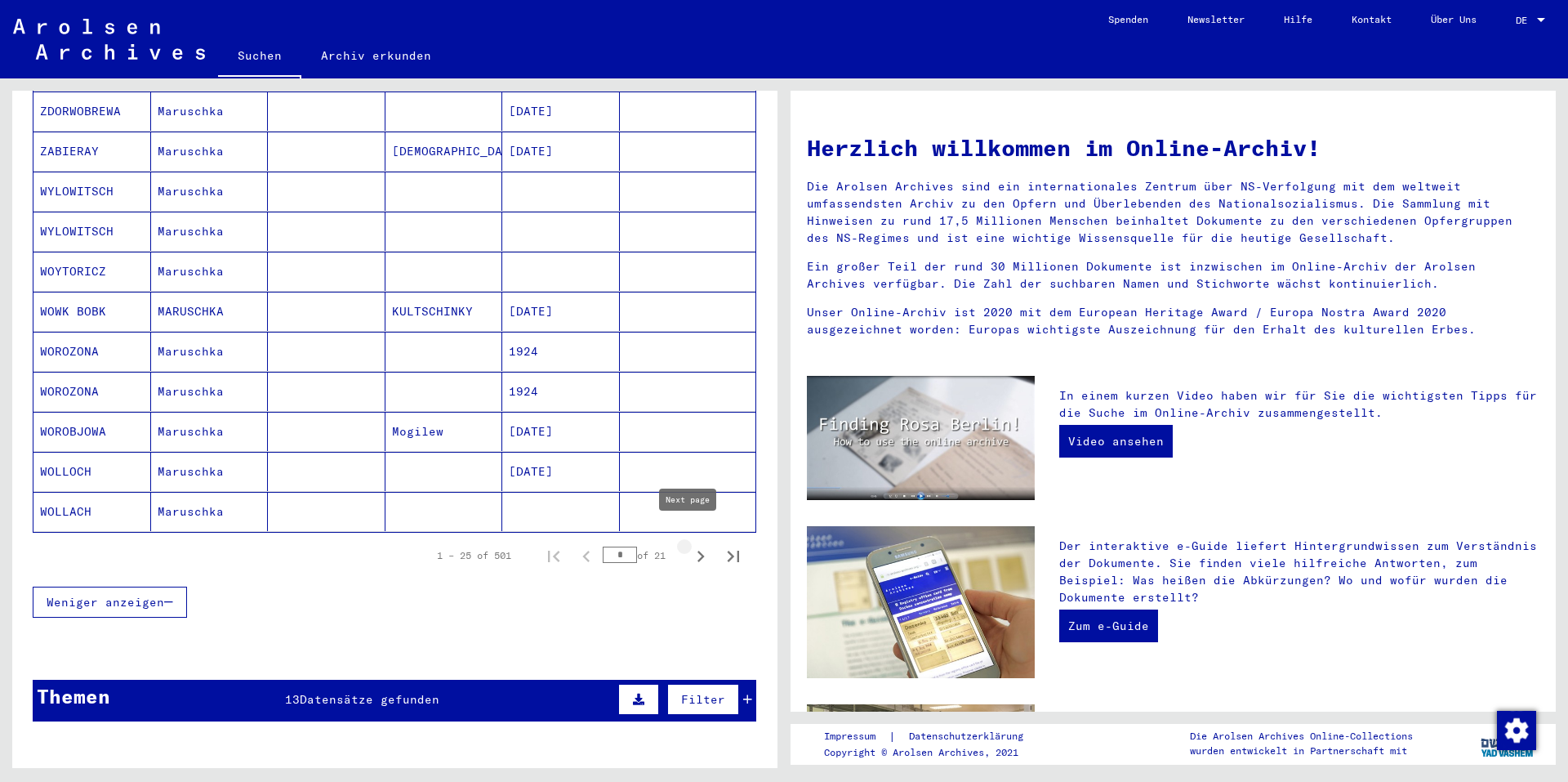
click at [689, 545] on icon "Next page" at bounding box center [700, 556] width 23 height 23
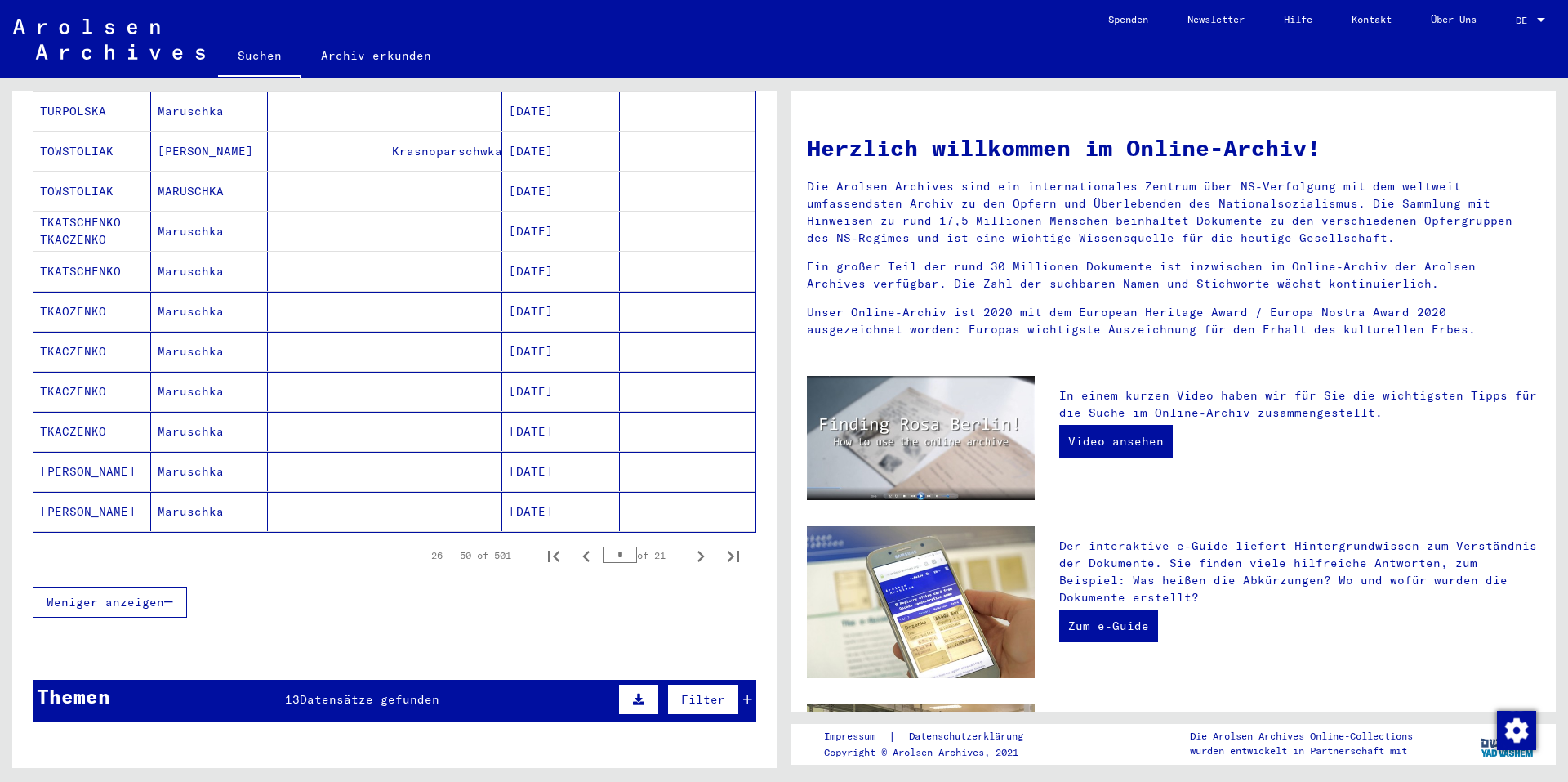
click at [689, 545] on icon "Next page" at bounding box center [700, 556] width 23 height 23
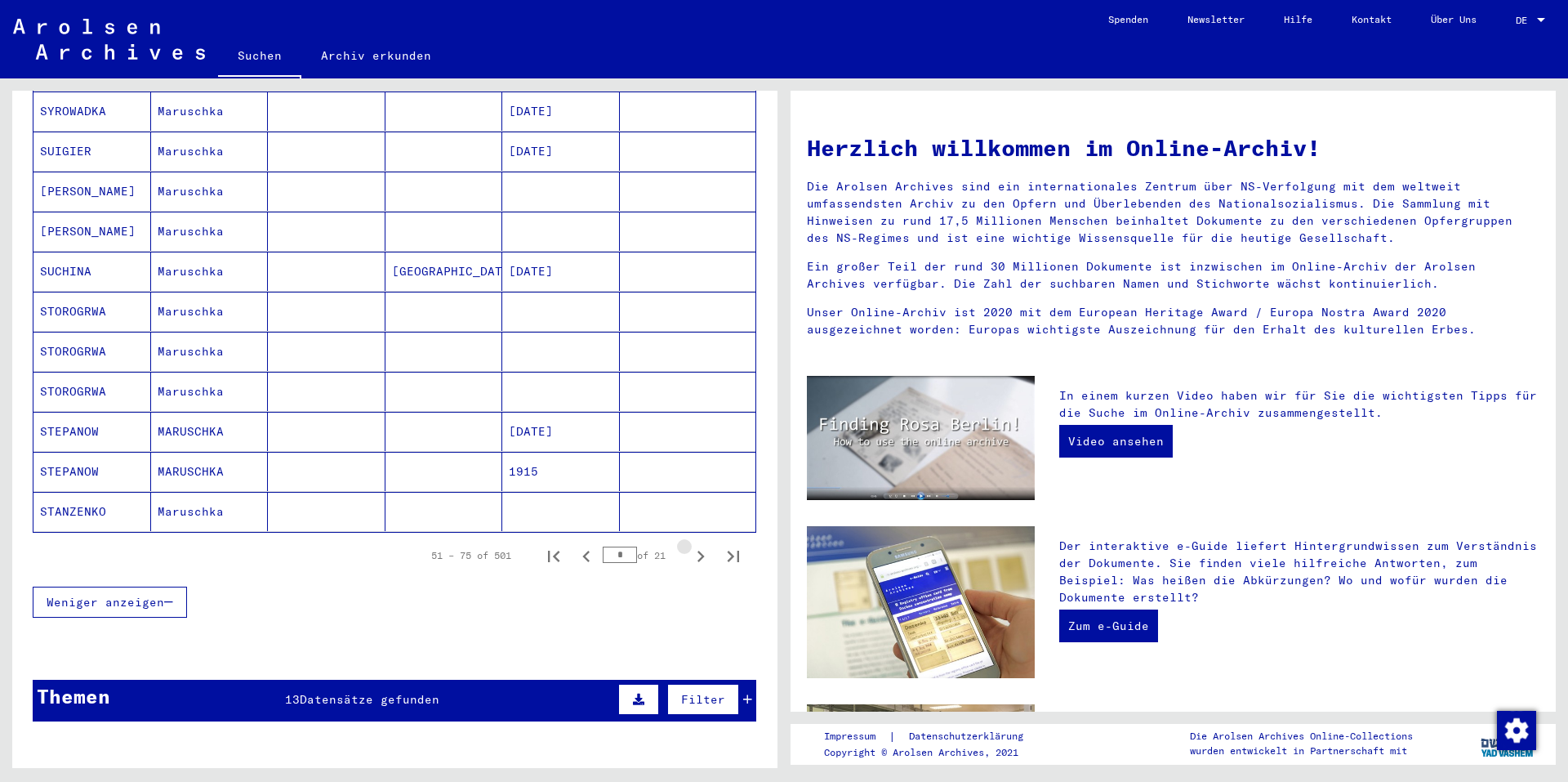
click at [689, 545] on icon "Next page" at bounding box center [700, 556] width 23 height 23
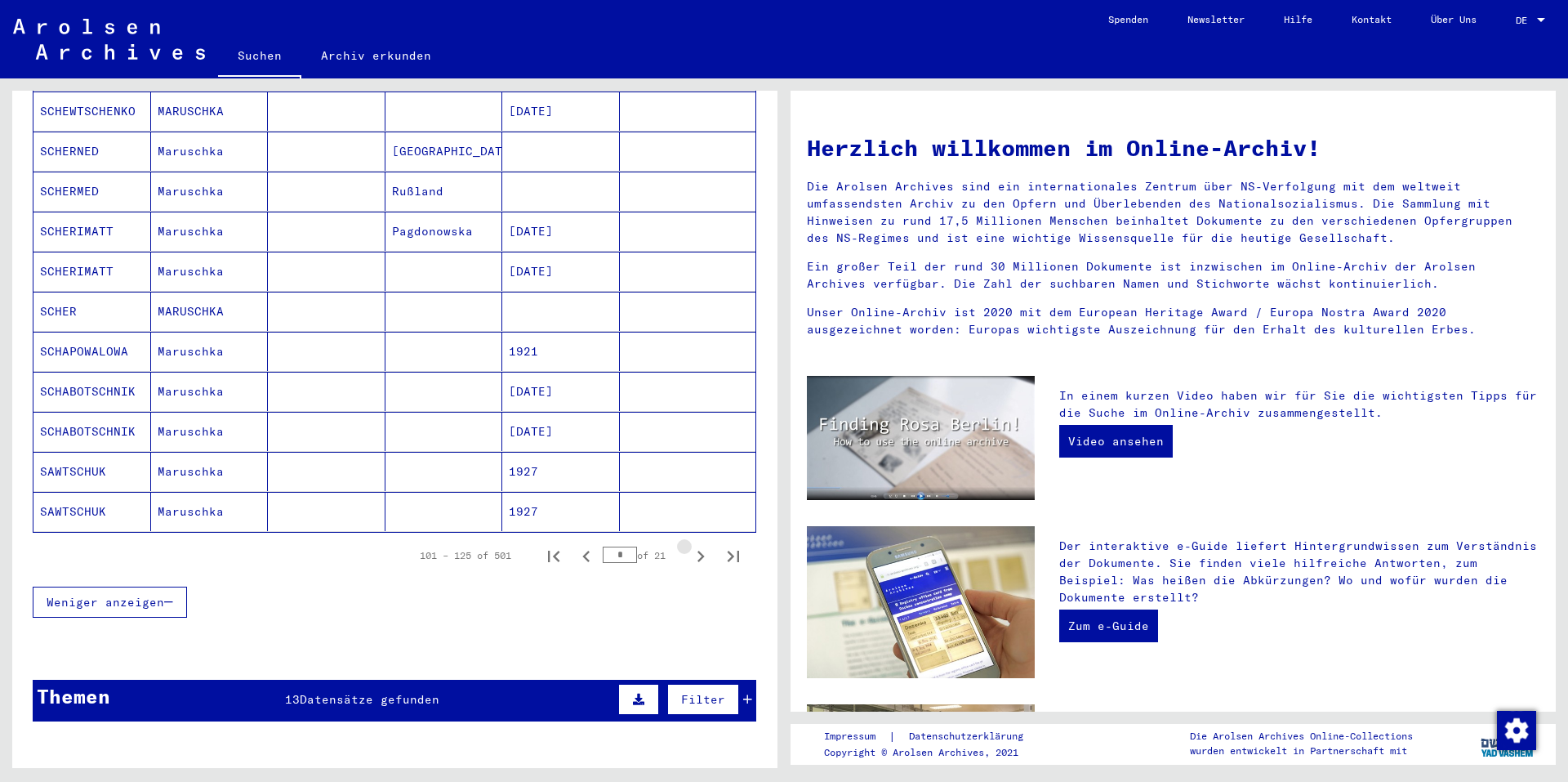
click at [689, 545] on icon "Next page" at bounding box center [700, 556] width 23 height 23
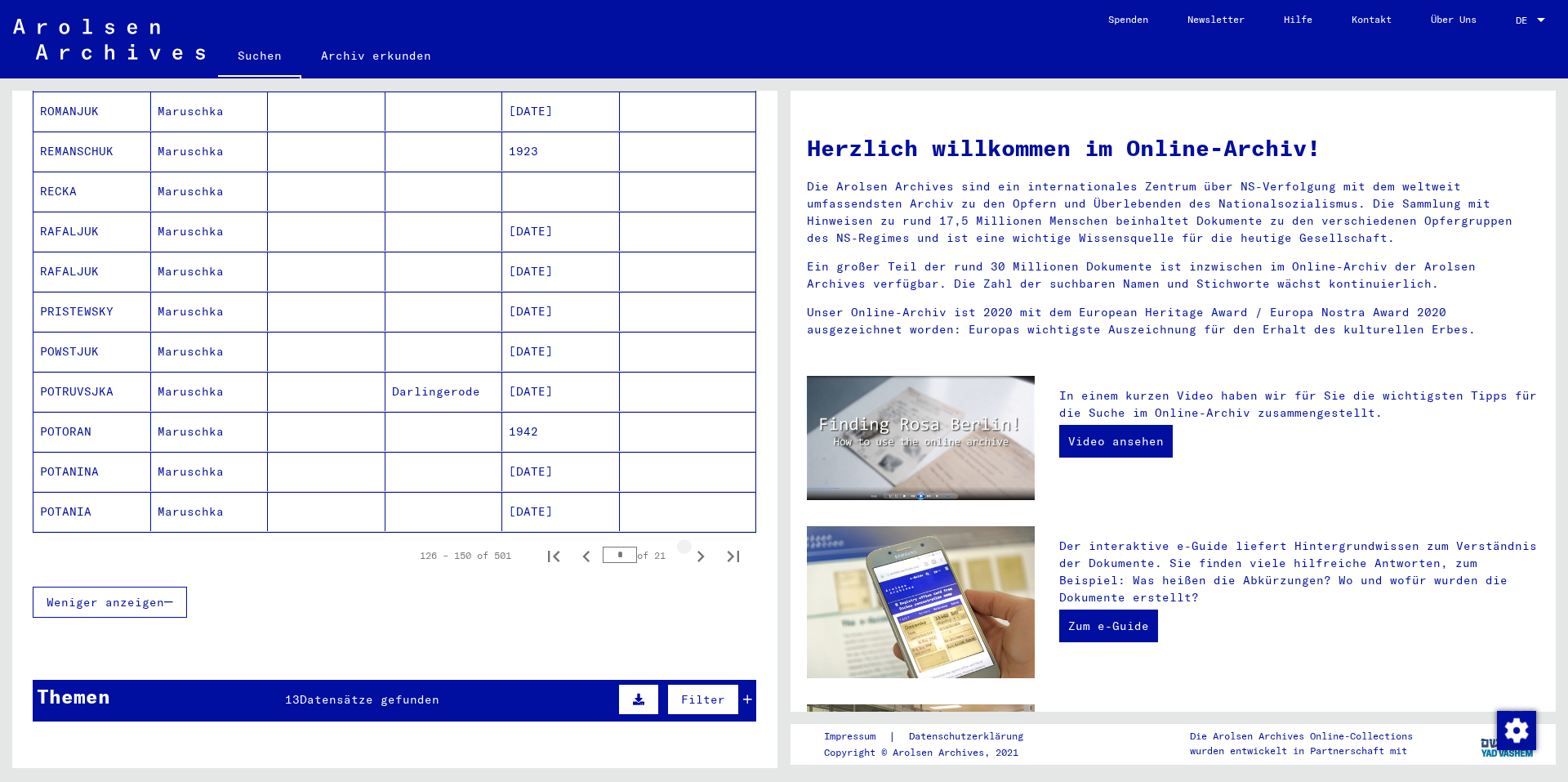
click at [689, 545] on icon "Next page" at bounding box center [700, 556] width 23 height 23
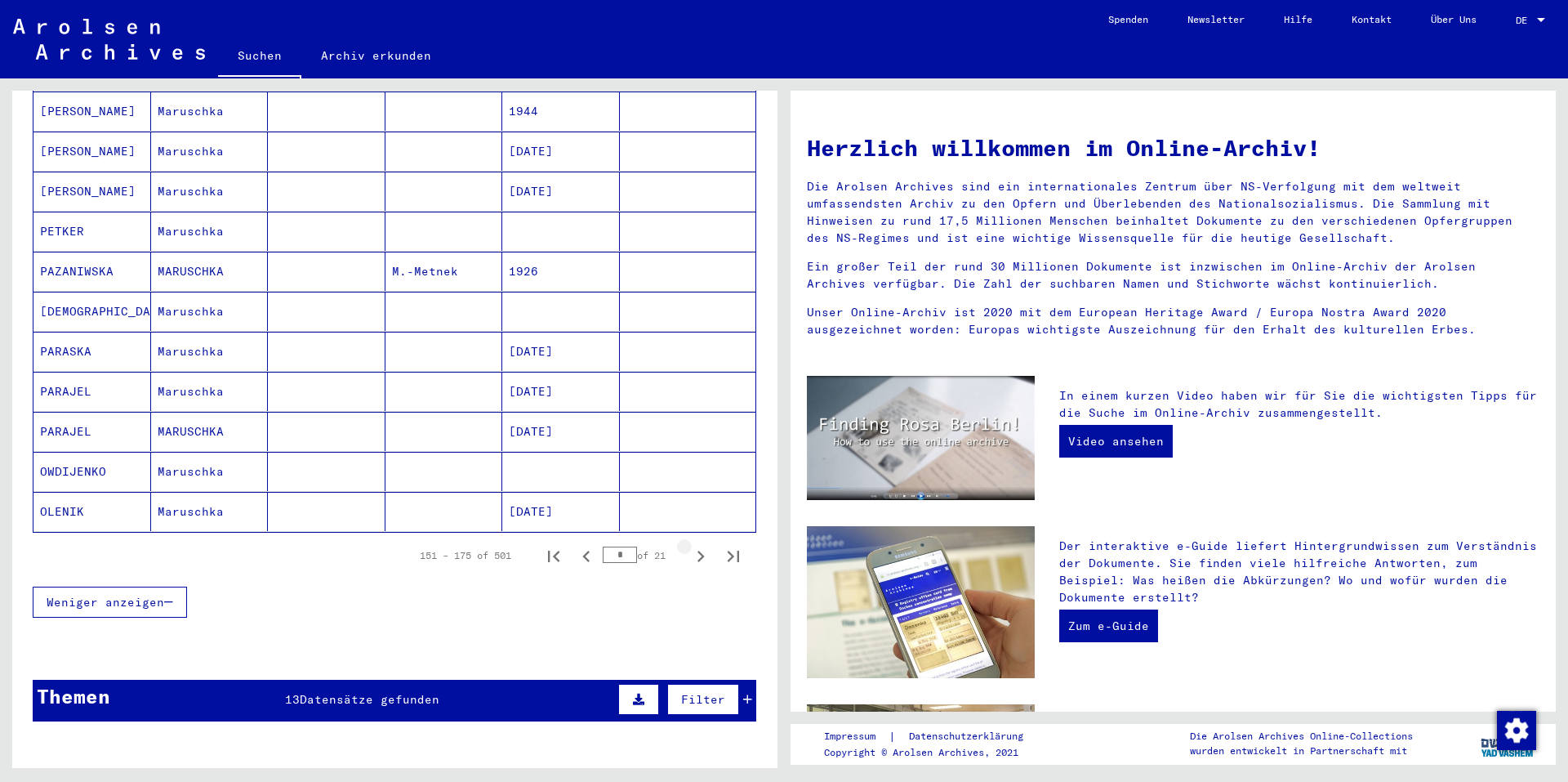
click at [689, 545] on icon "Next page" at bounding box center [700, 556] width 23 height 23
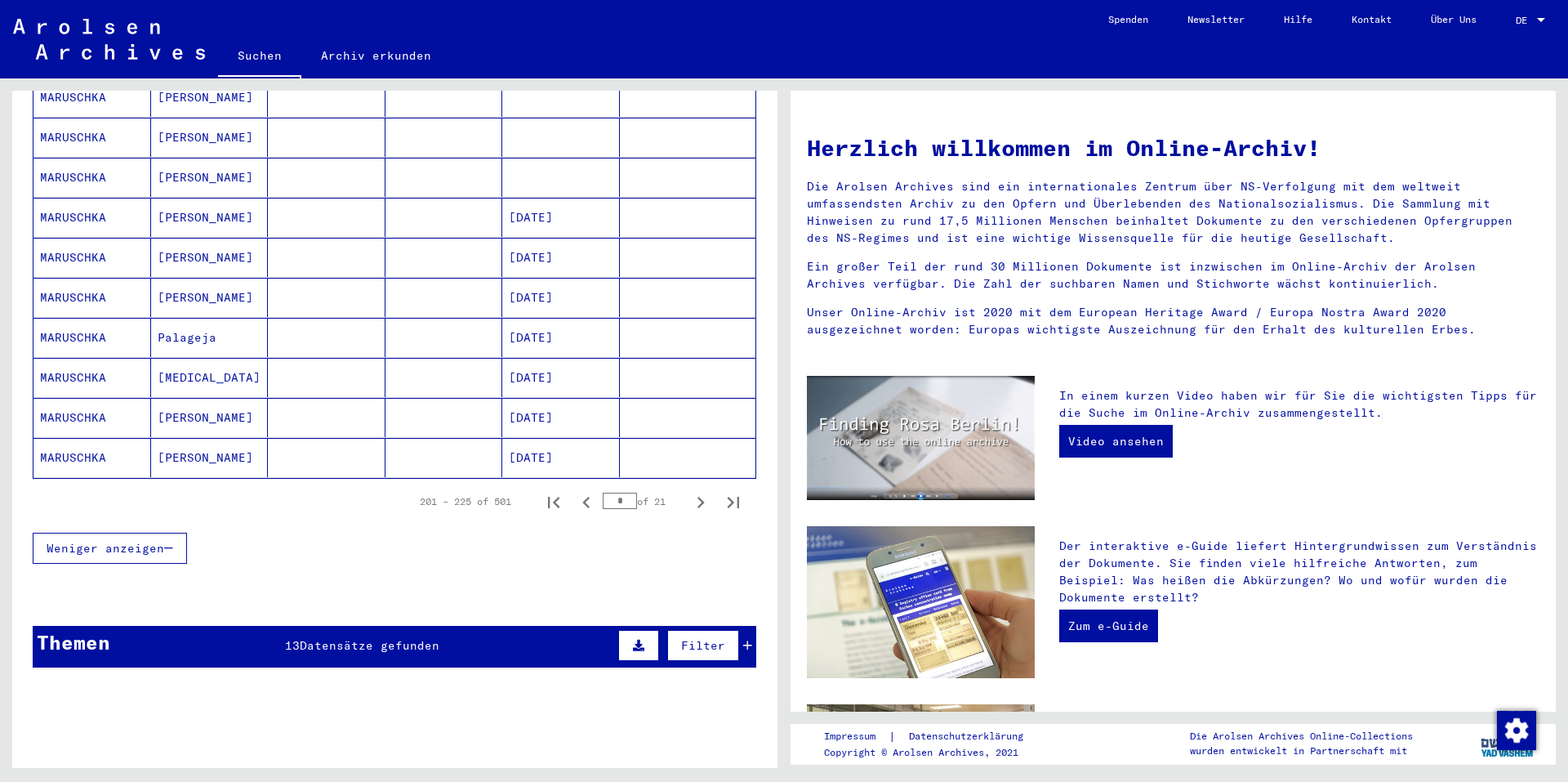
scroll to position [899, 0]
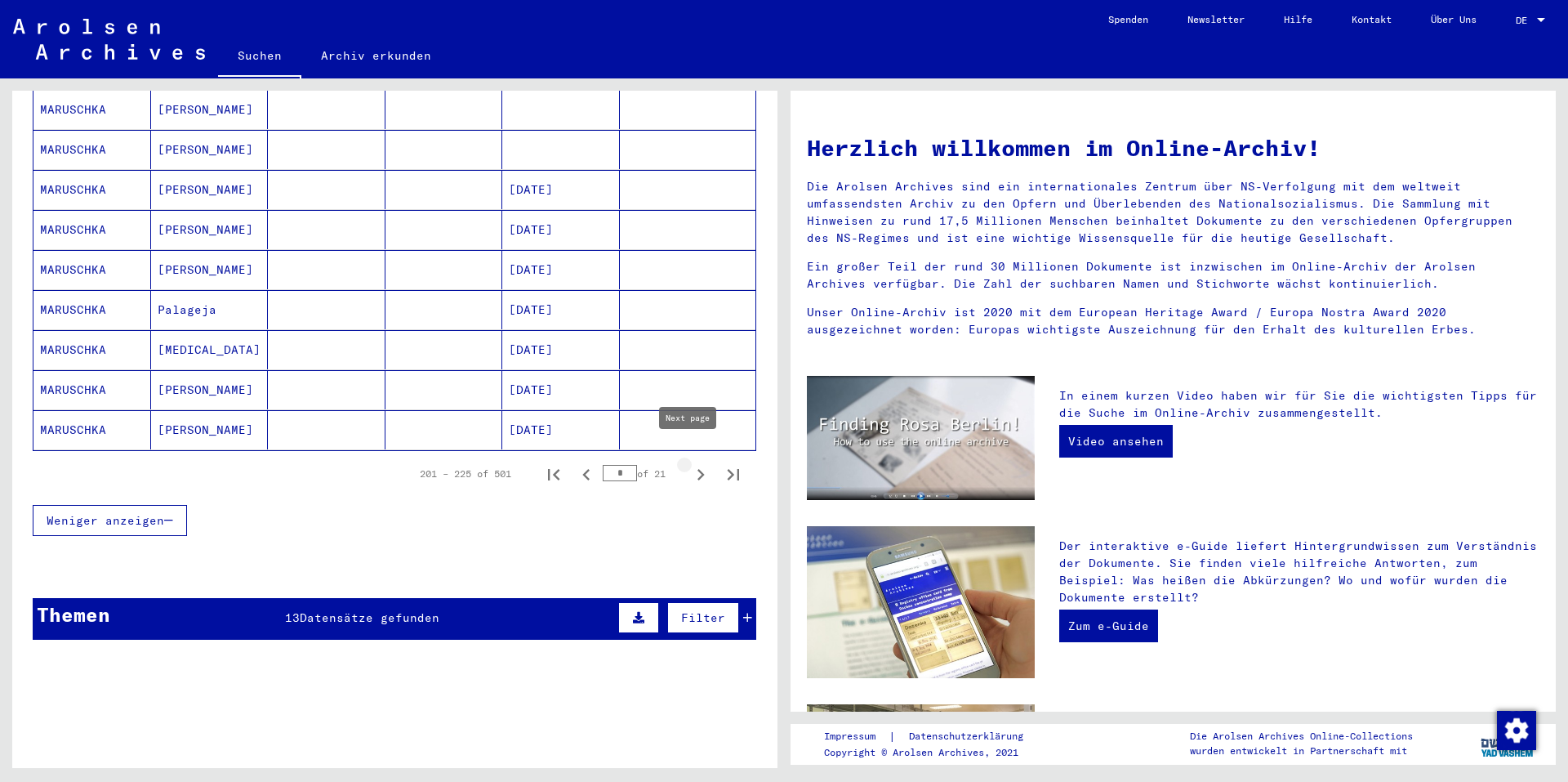
click at [689, 464] on icon "Next page" at bounding box center [700, 475] width 23 height 23
type input "**"
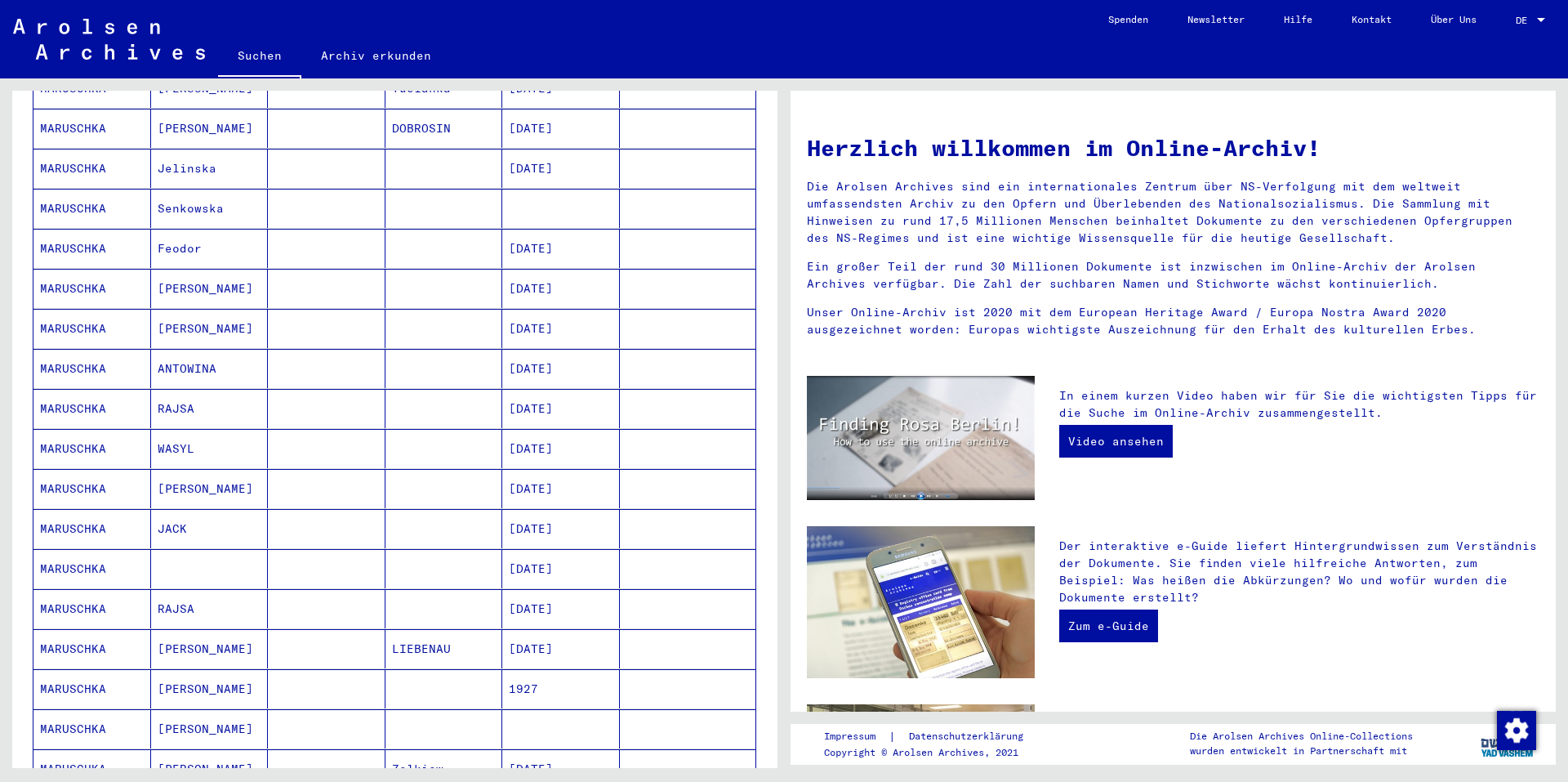
scroll to position [163, 0]
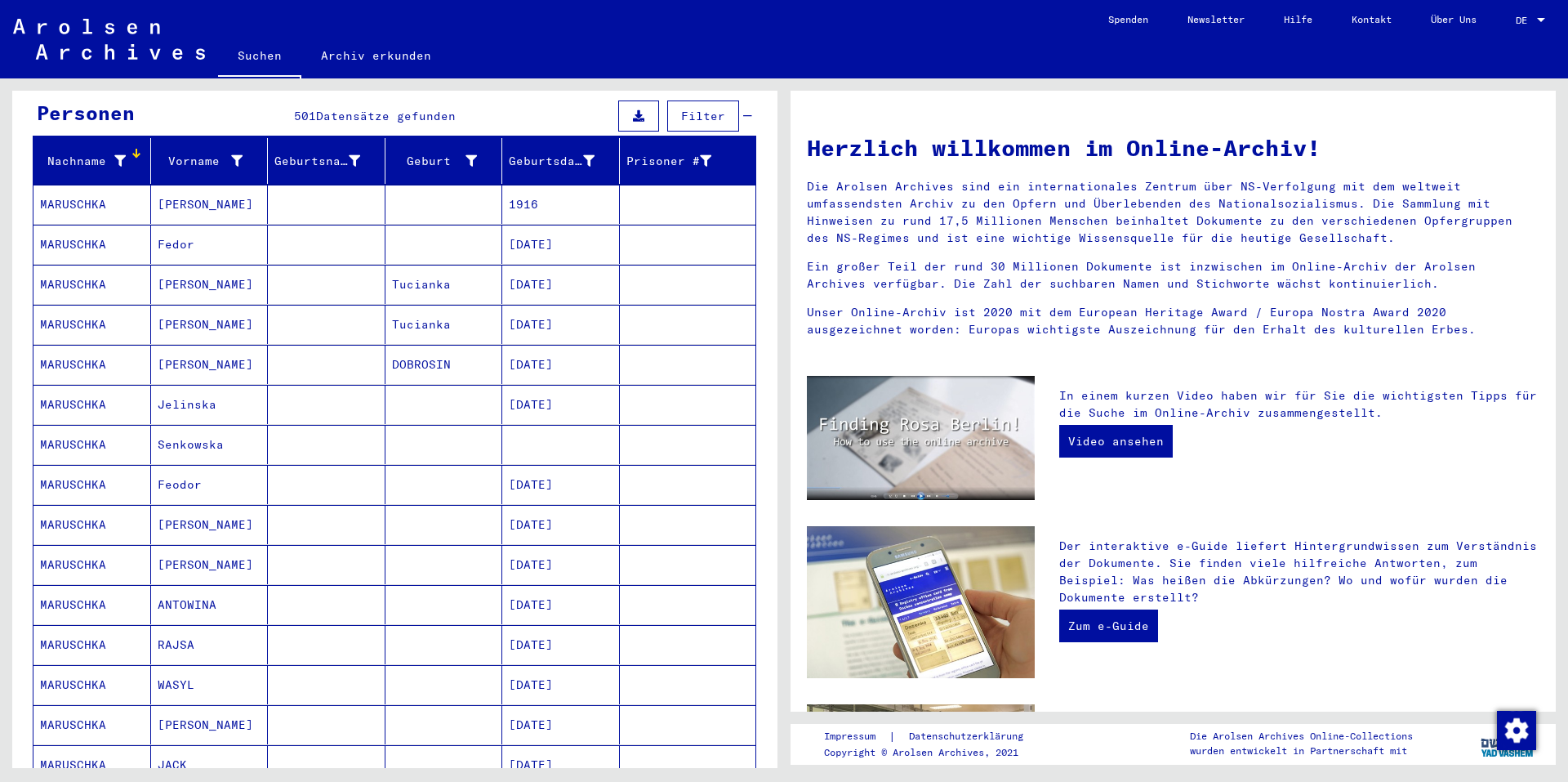
click at [203, 152] on div "Vorname" at bounding box center [200, 161] width 85 height 17
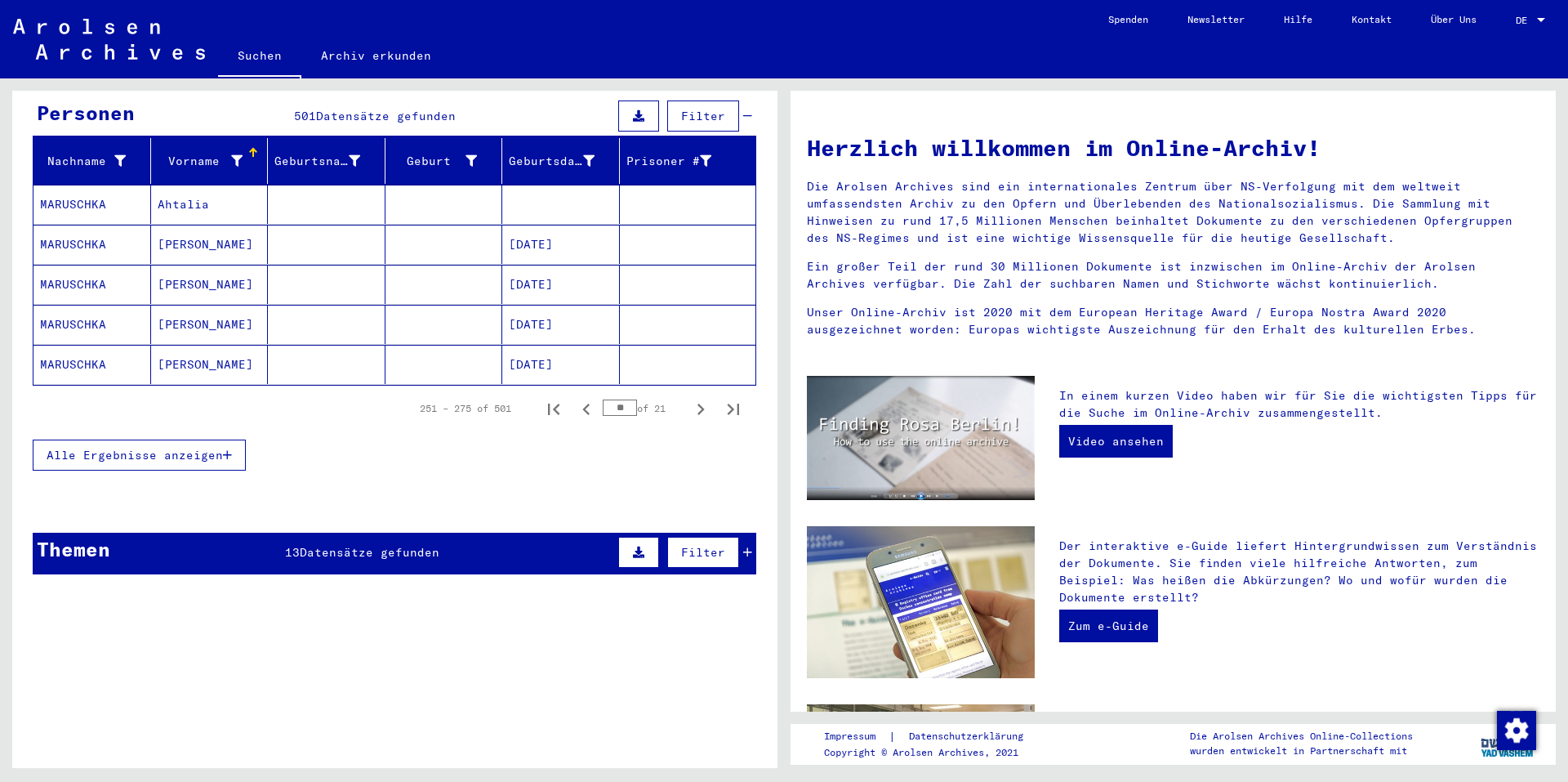
click at [163, 448] on span "Alle Ergebnisse anzeigen" at bounding box center [135, 455] width 176 height 15
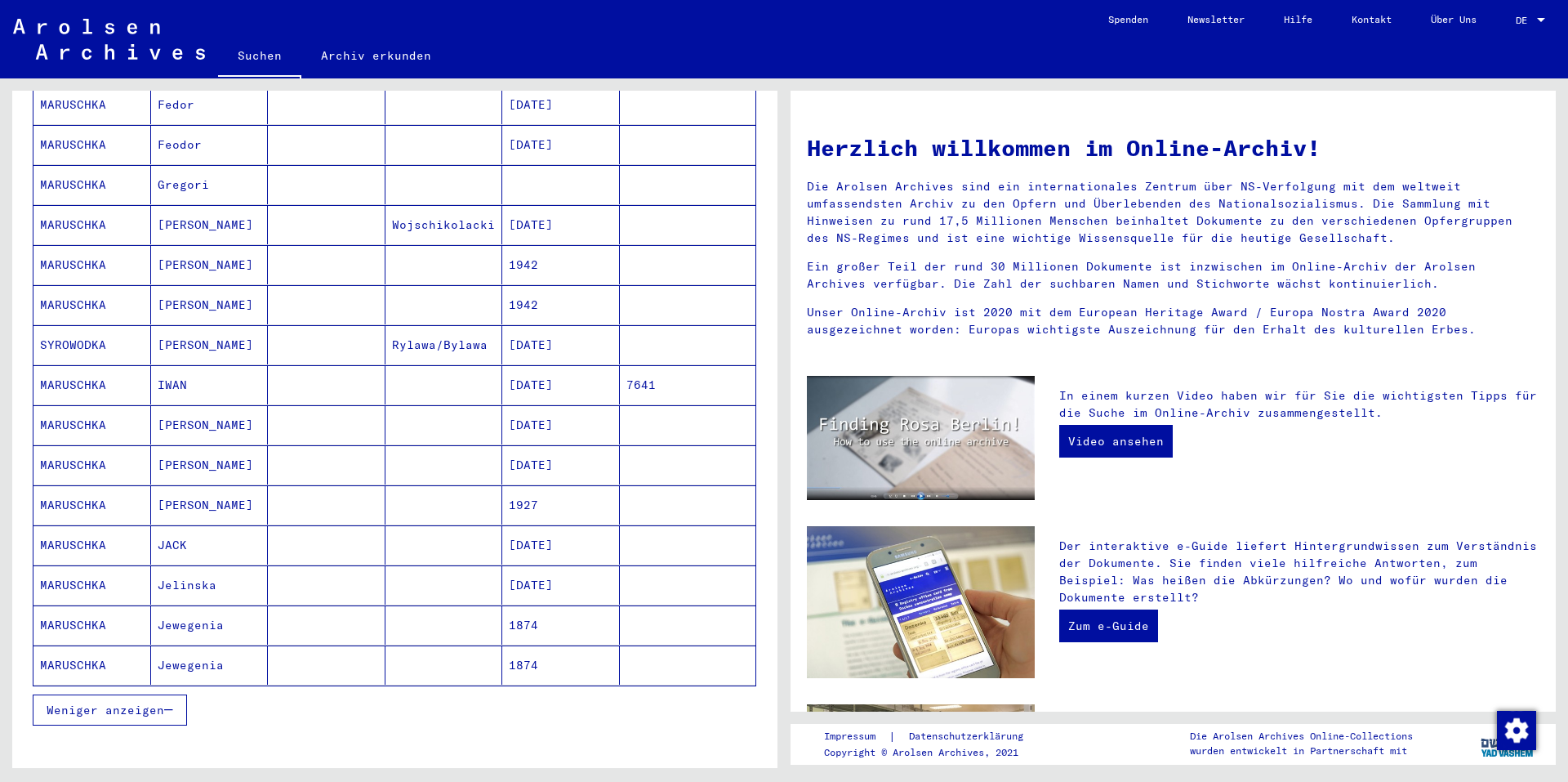
scroll to position [735, 0]
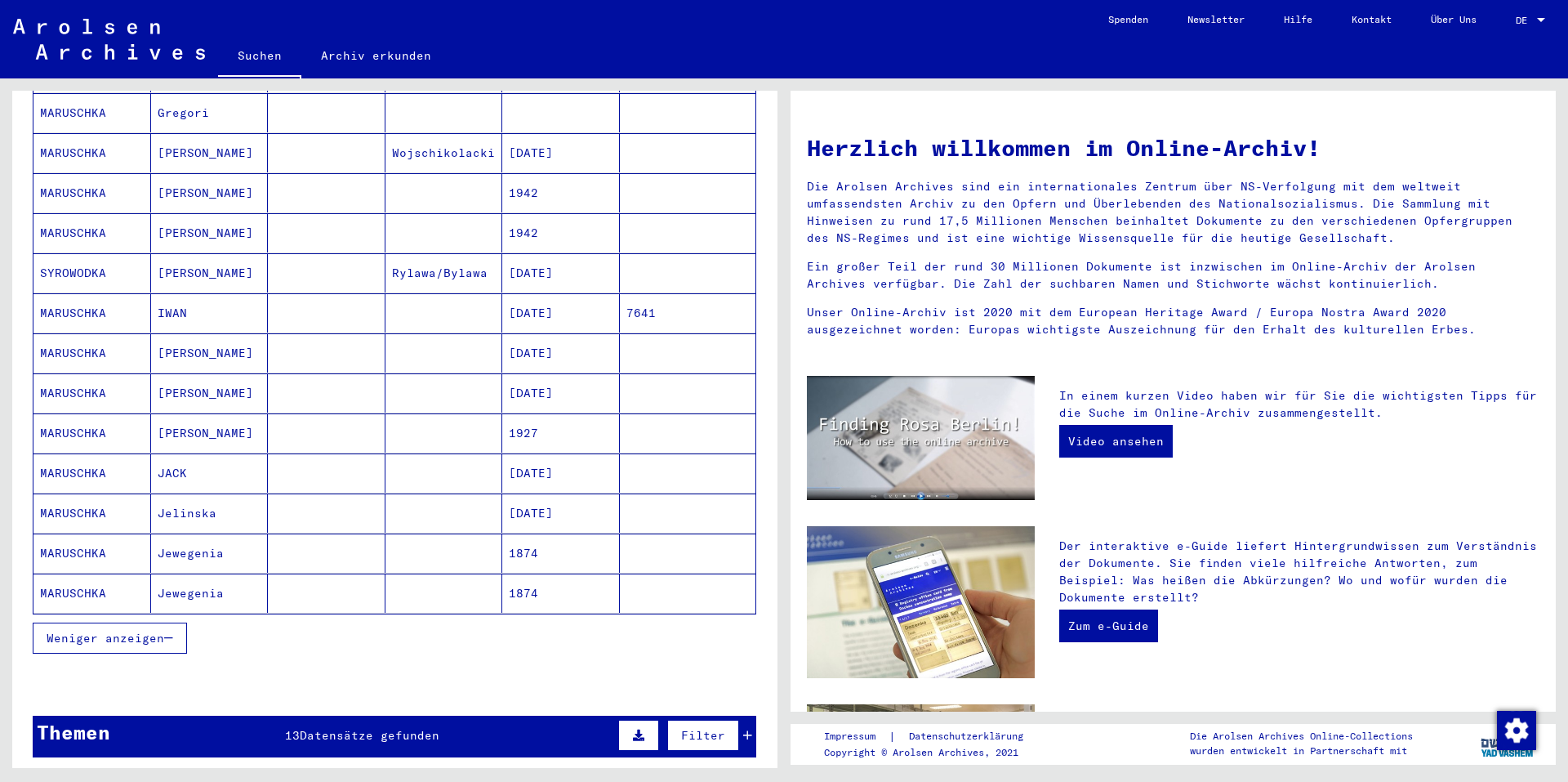
click at [347, 580] on mat-cell at bounding box center [327, 593] width 117 height 39
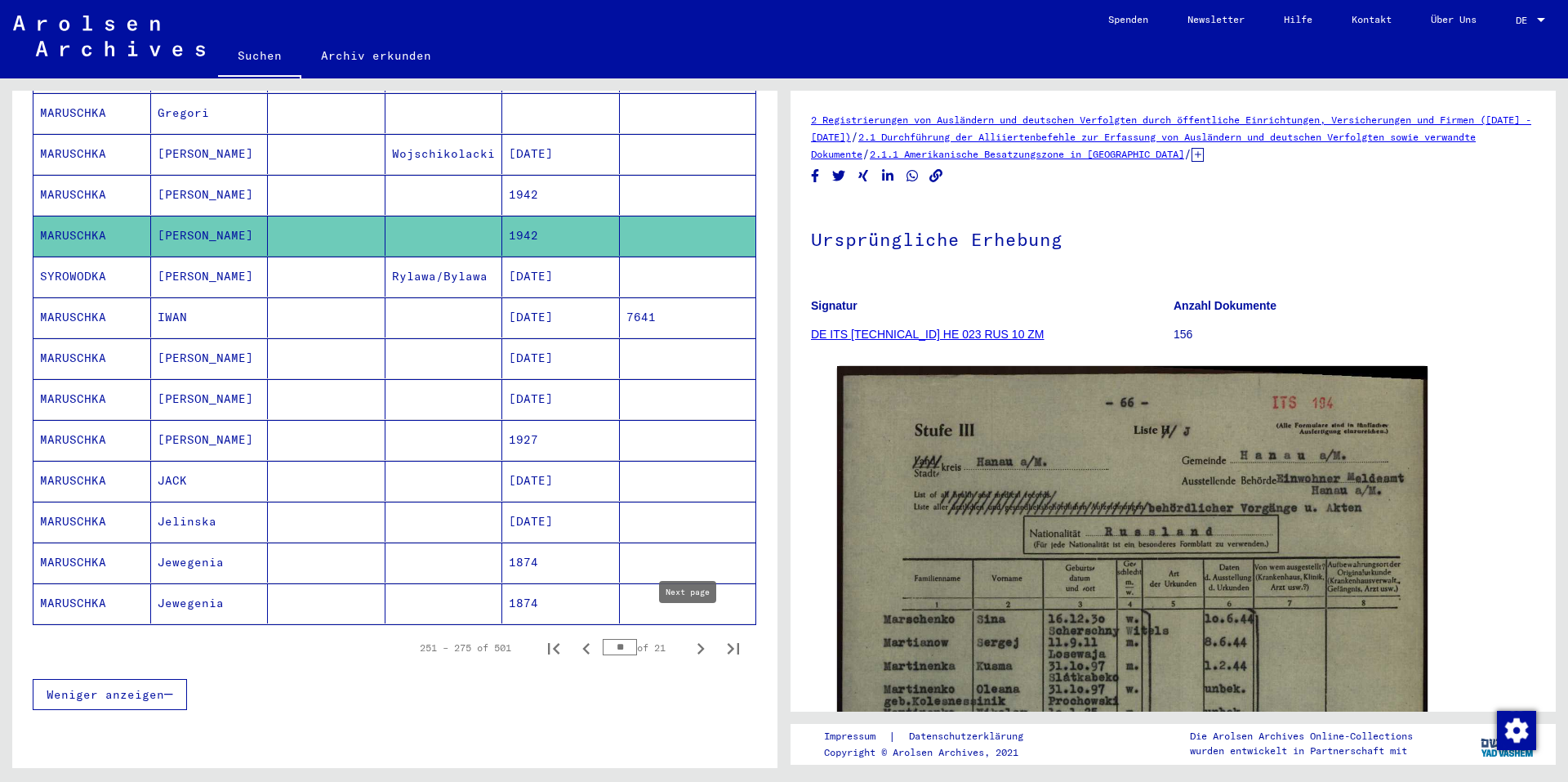
click at [689, 637] on icon "Next page" at bounding box center [700, 648] width 23 height 23
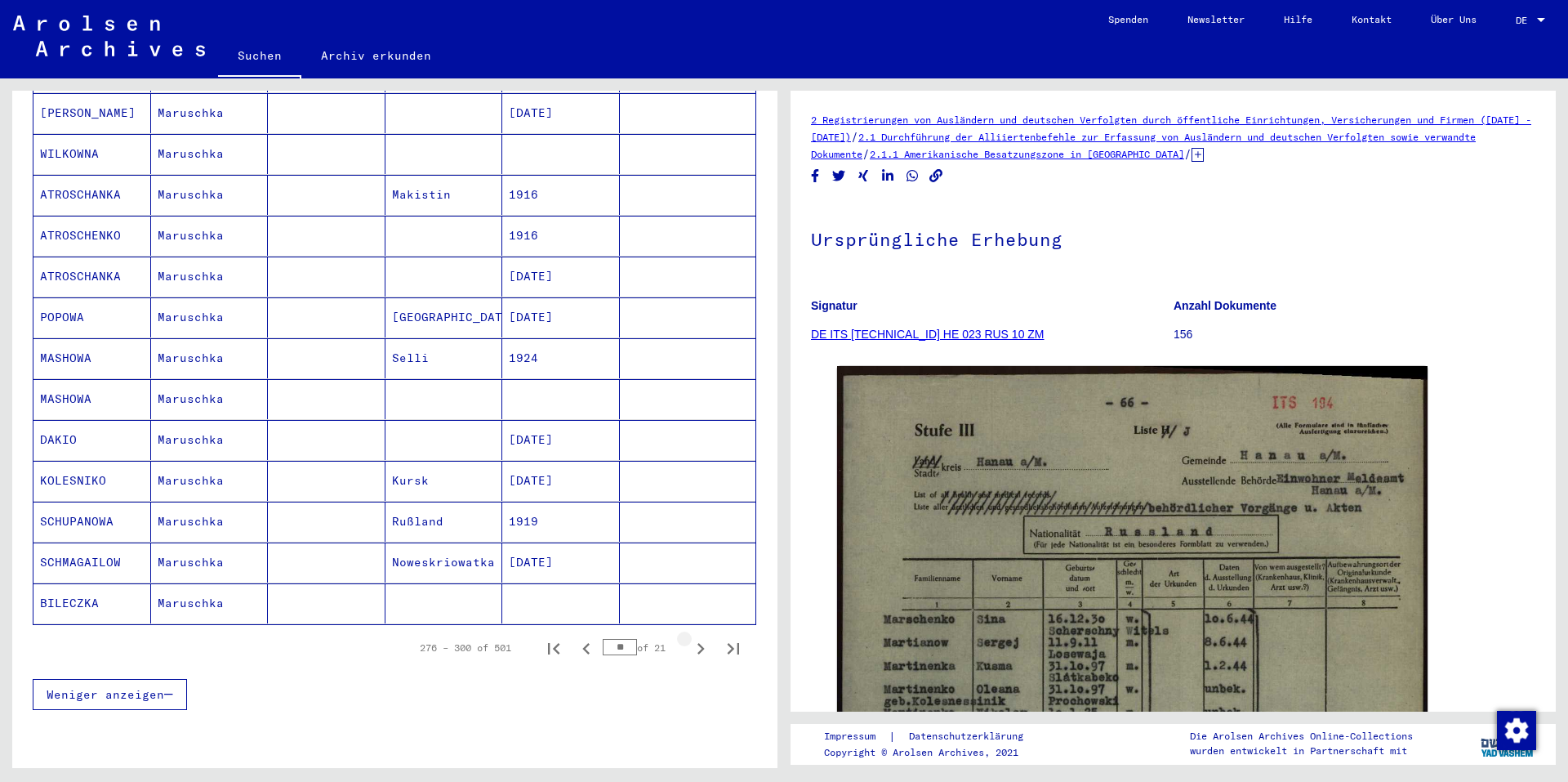
click at [689, 637] on icon "Next page" at bounding box center [700, 648] width 23 height 23
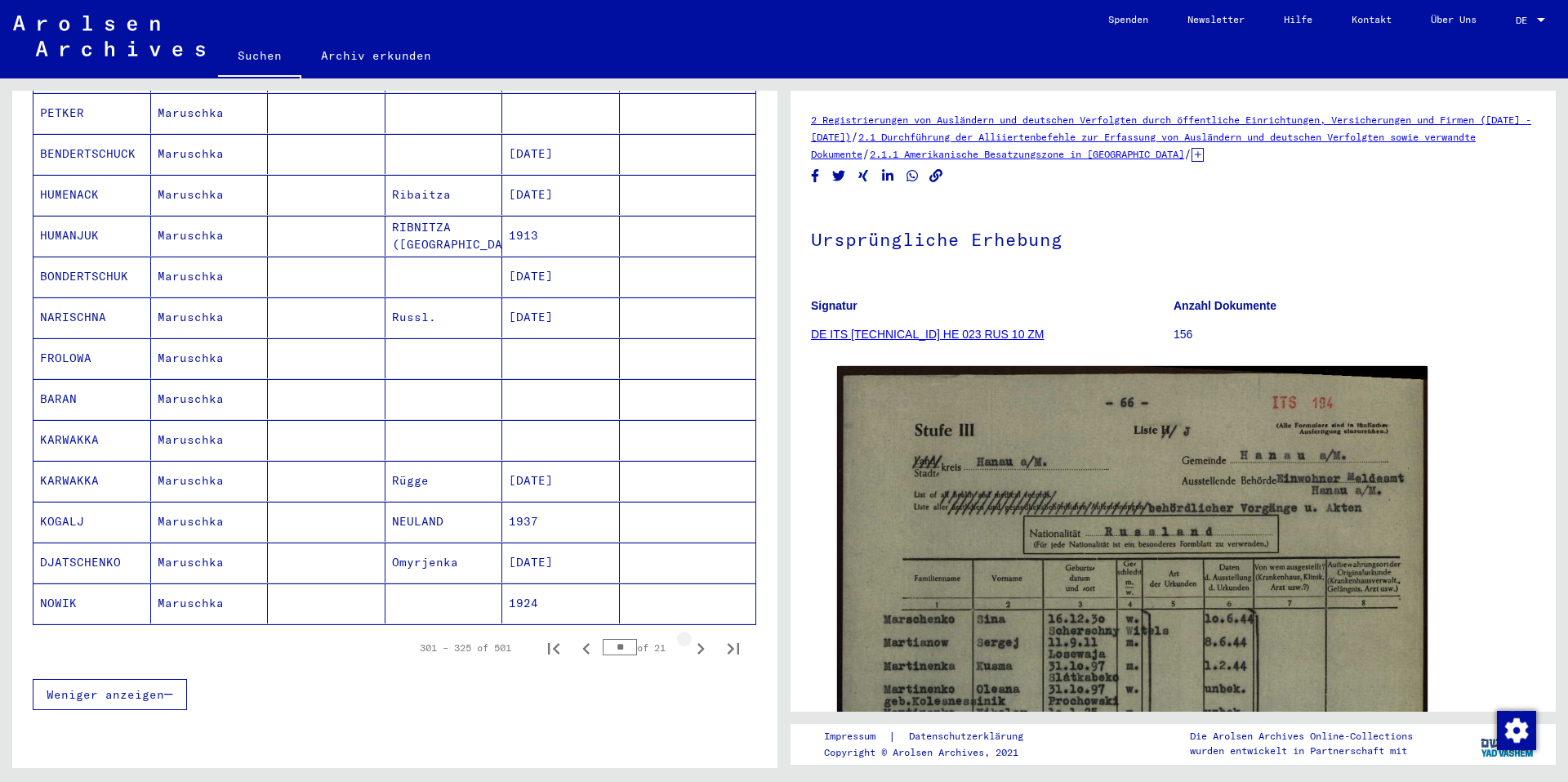
click at [689, 637] on icon "Next page" at bounding box center [700, 648] width 23 height 23
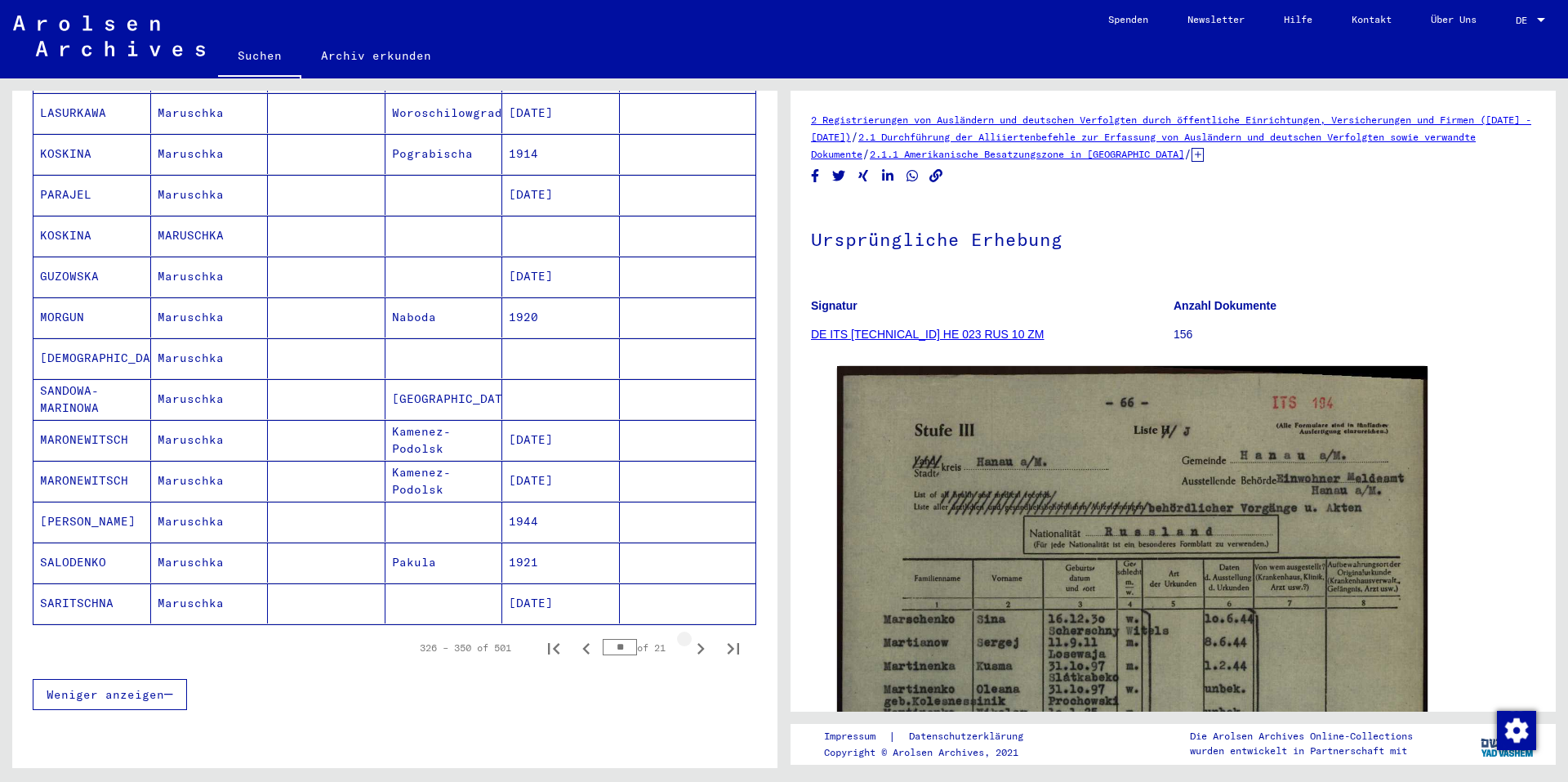
click at [689, 637] on icon "Next page" at bounding box center [700, 648] width 23 height 23
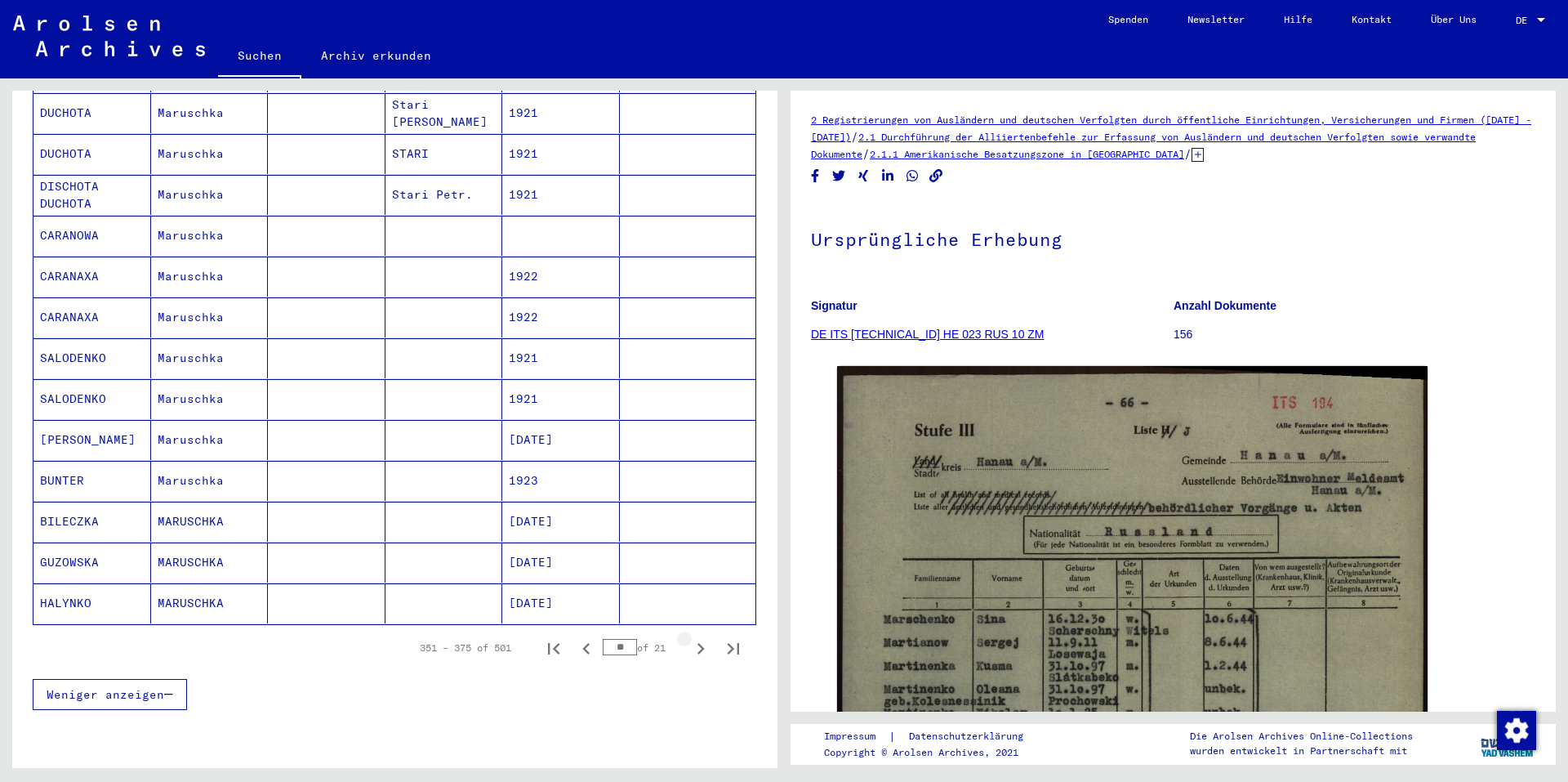
click at [689, 637] on icon "Next page" at bounding box center [700, 648] width 23 height 23
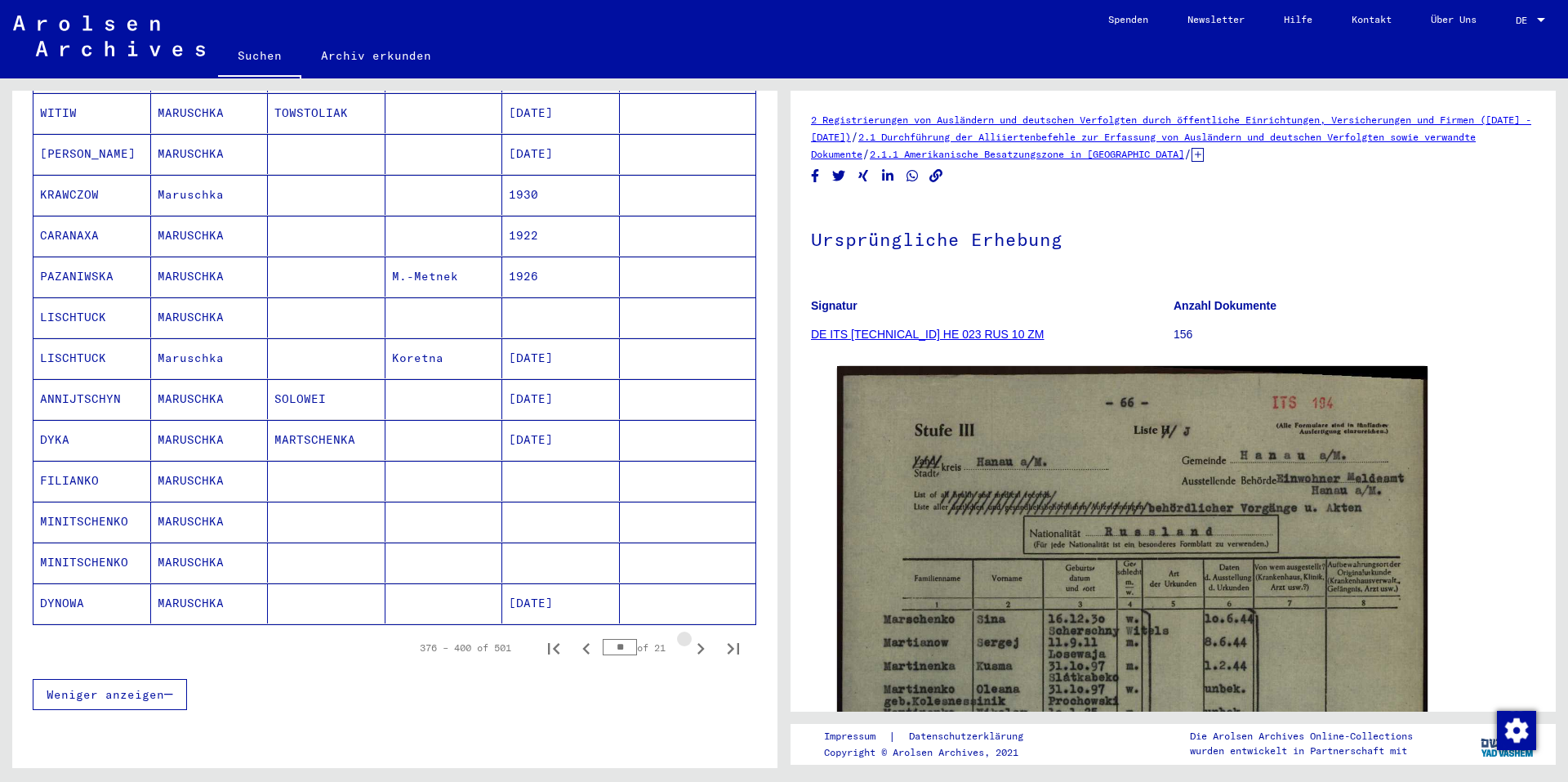
click at [689, 637] on icon "Next page" at bounding box center [700, 648] width 23 height 23
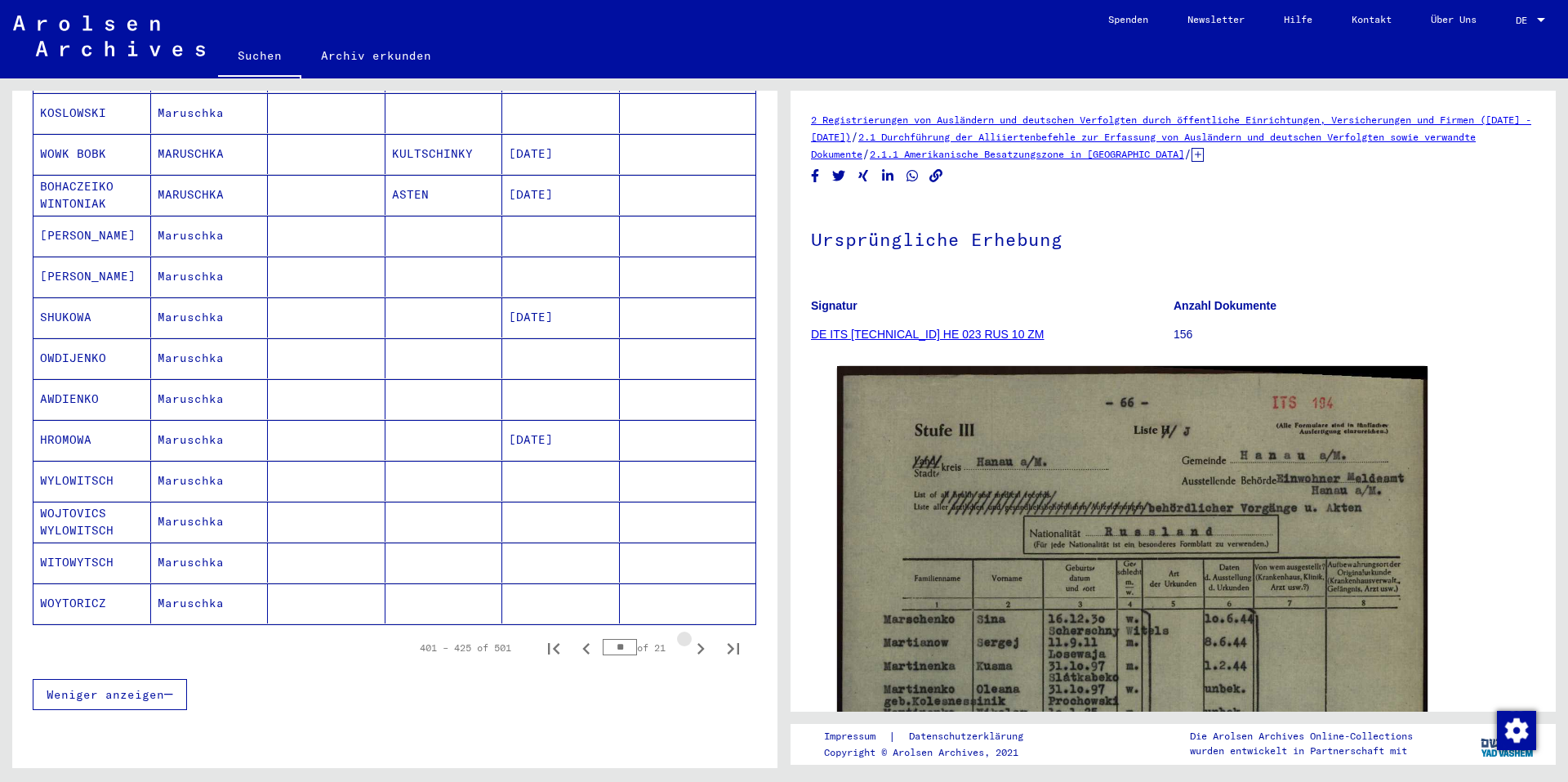
click at [689, 637] on icon "Next page" at bounding box center [700, 648] width 23 height 23
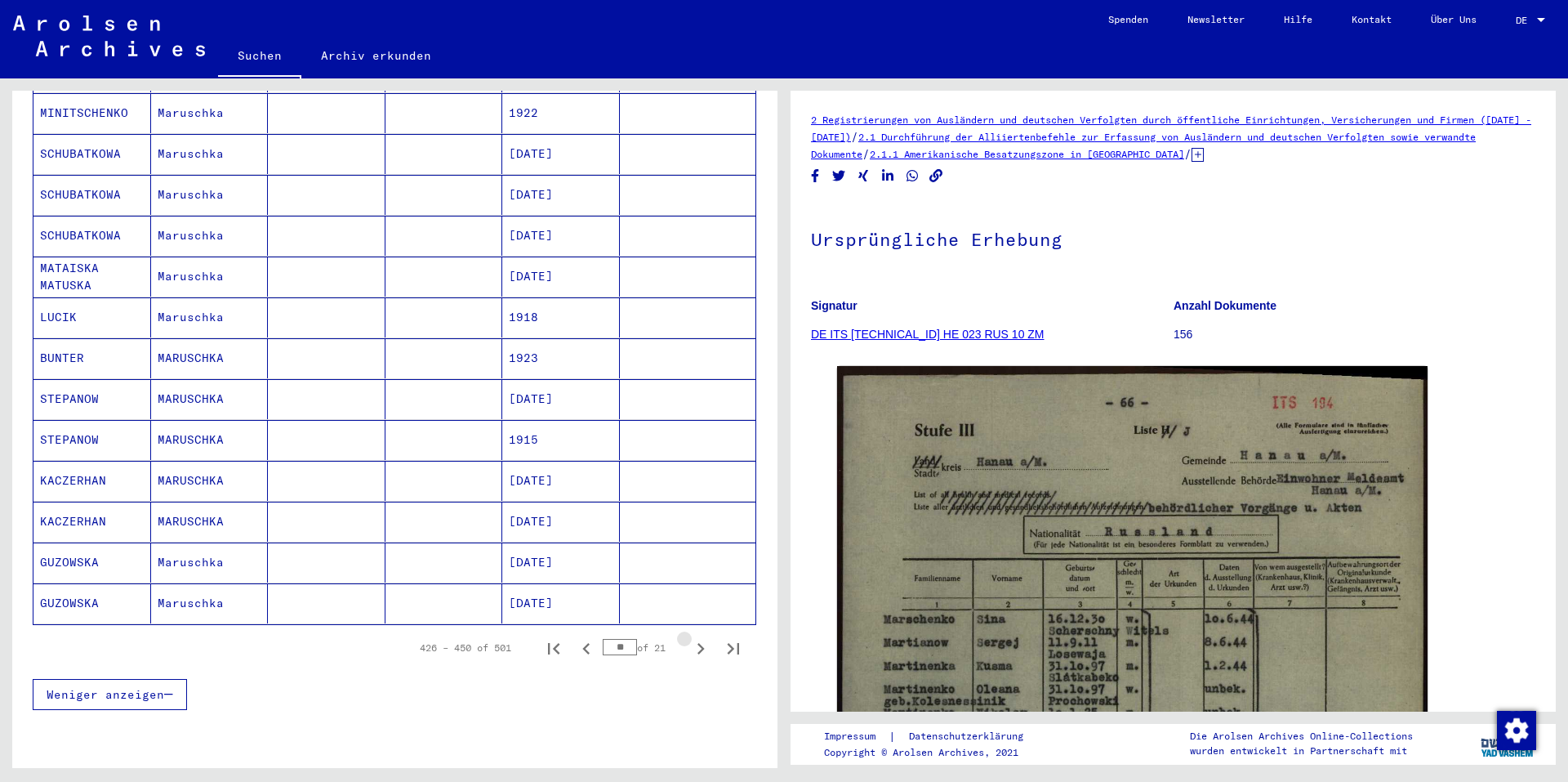
click at [689, 637] on icon "Next page" at bounding box center [700, 648] width 23 height 23
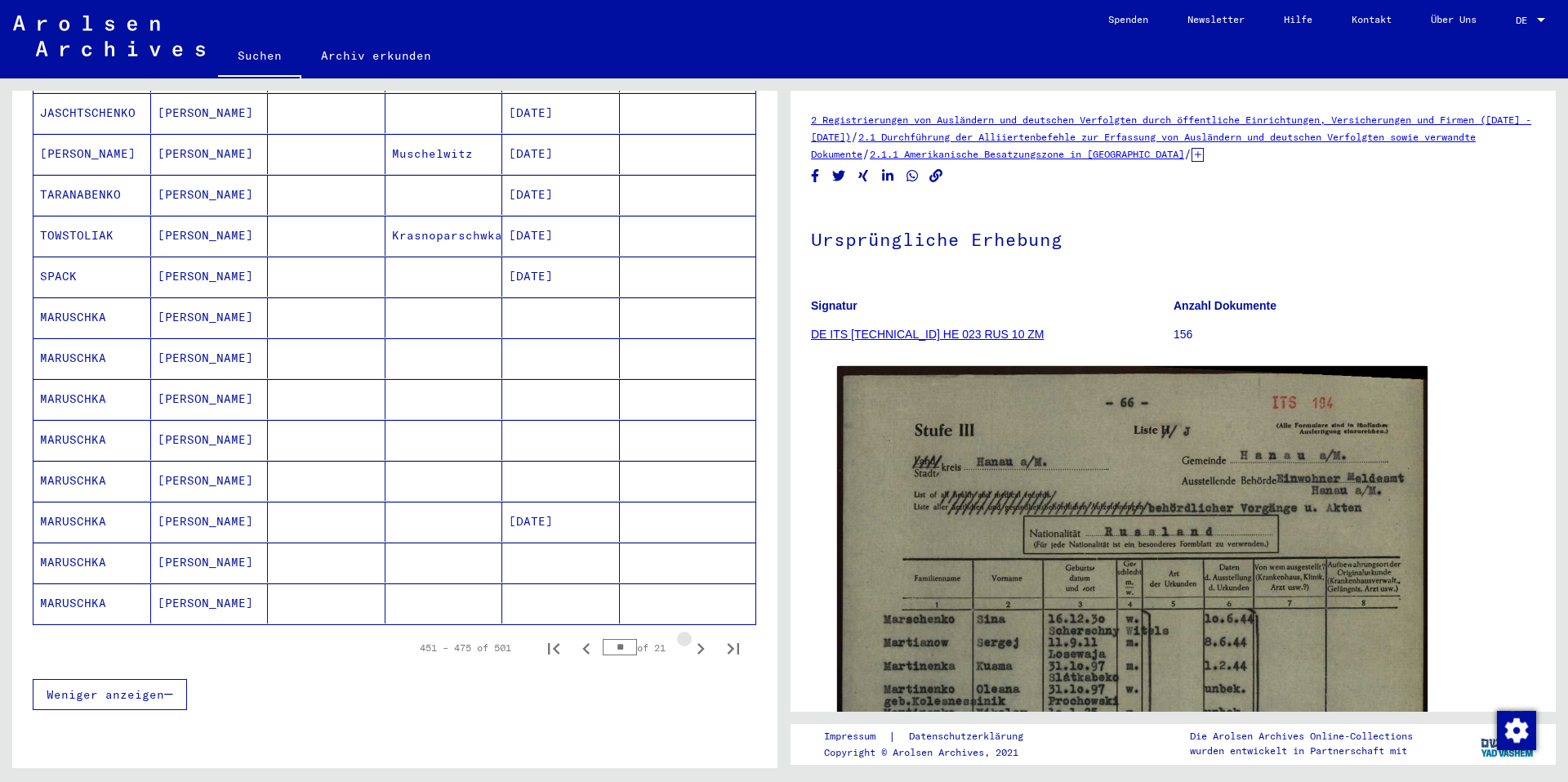
click at [689, 637] on icon "Next page" at bounding box center [700, 648] width 23 height 23
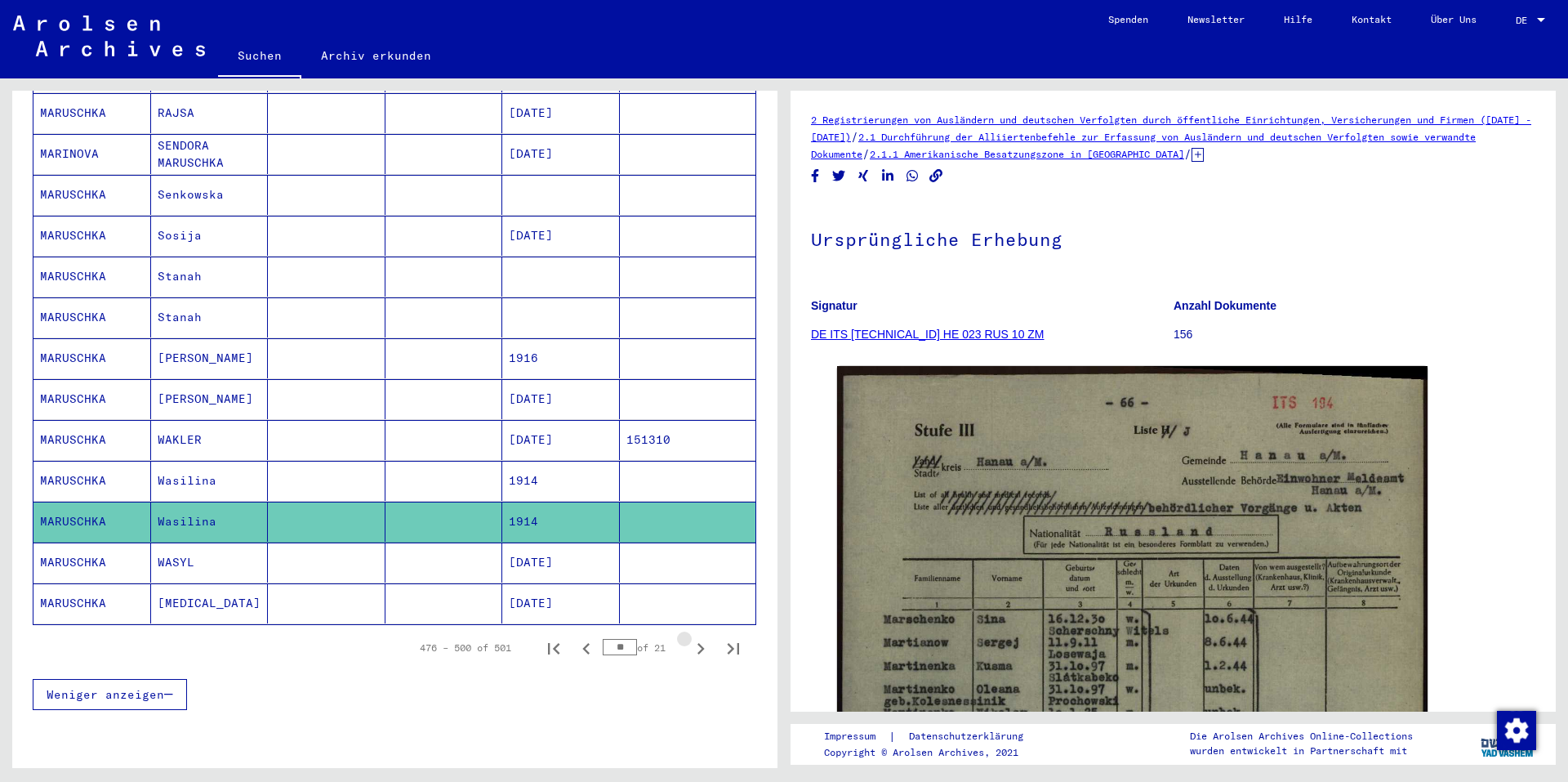
click at [689, 637] on icon "Next page" at bounding box center [700, 648] width 23 height 23
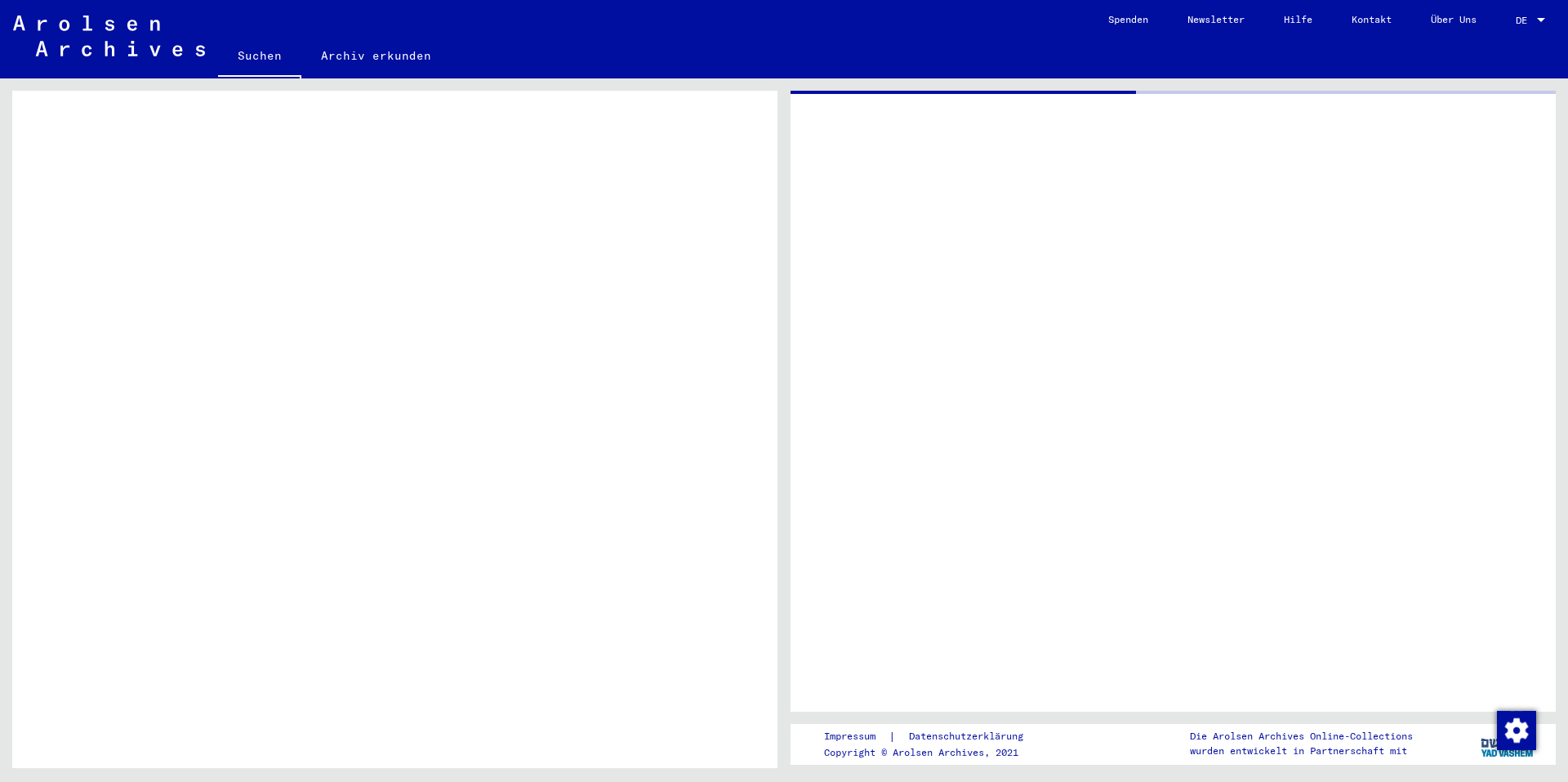
click at [686, 630] on tbody "[TECHNICAL_ID] Inhaftierungsdokumente > Lager und Ghettos > Konzentrationslager…" at bounding box center [395, 351] width 723 height 977
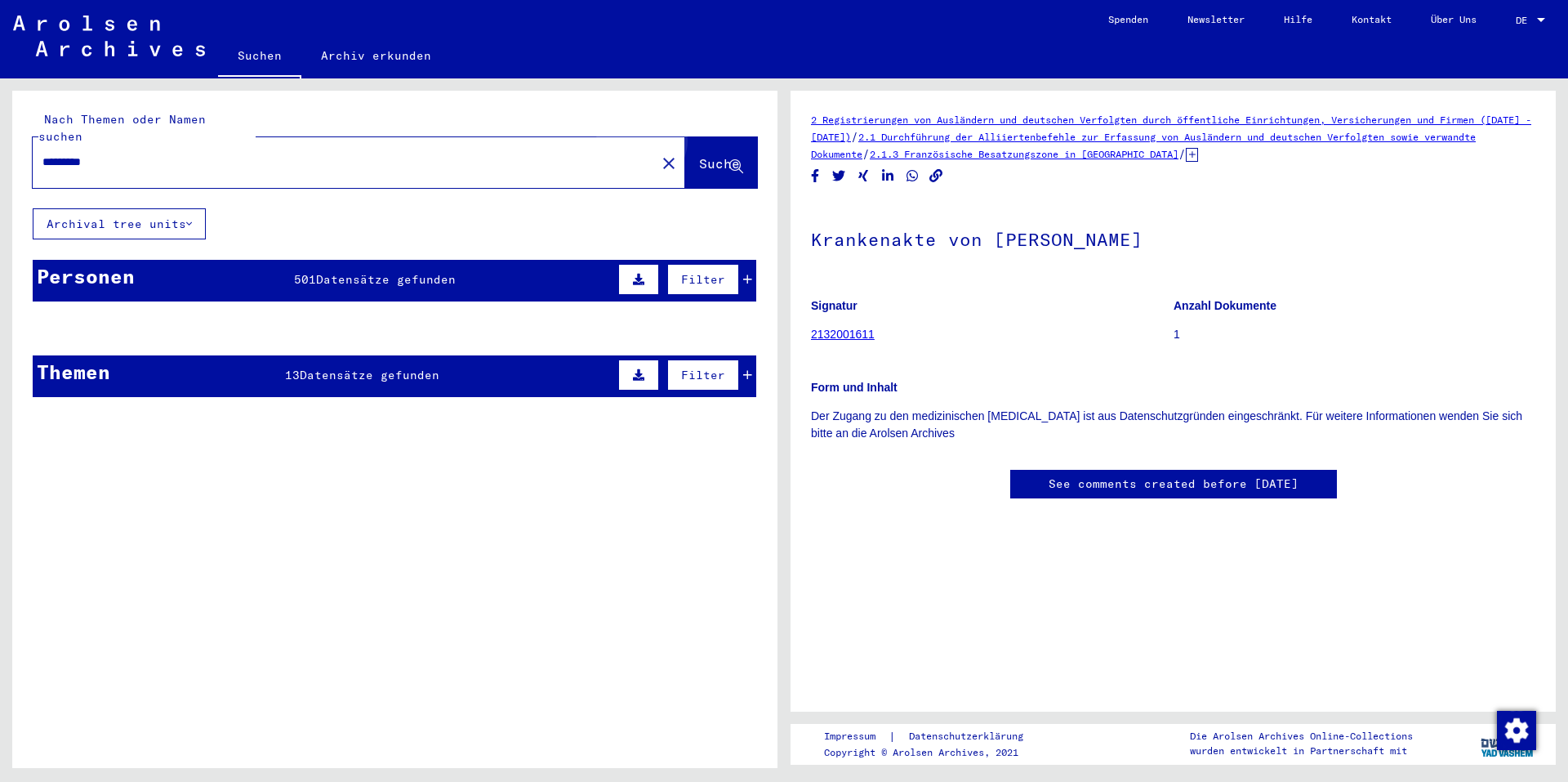
click at [699, 155] on span "Suche" at bounding box center [719, 163] width 40 height 17
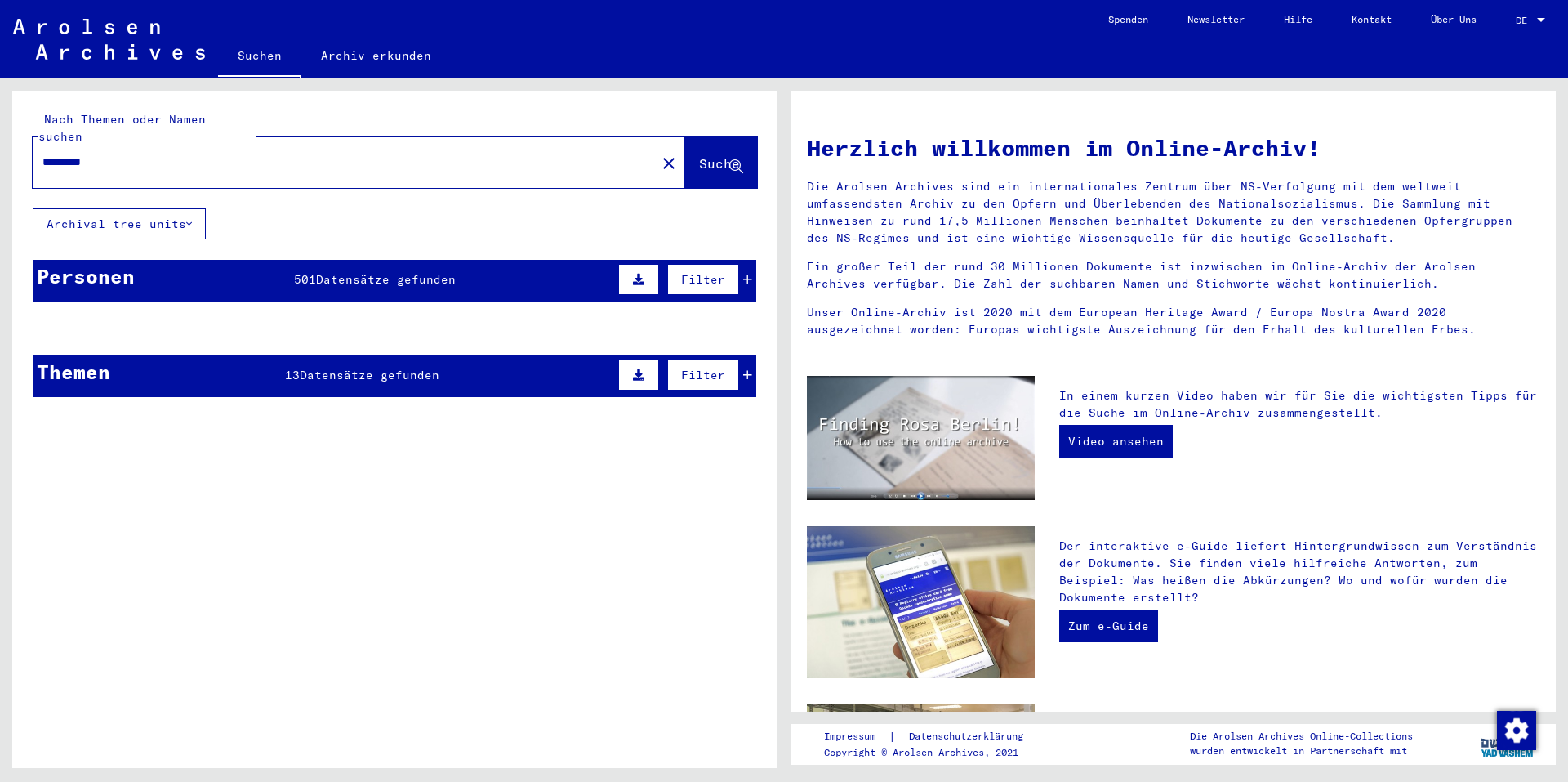
click at [410, 271] on div "Personen 501 Datensätze gefunden Filter" at bounding box center [395, 280] width 723 height 41
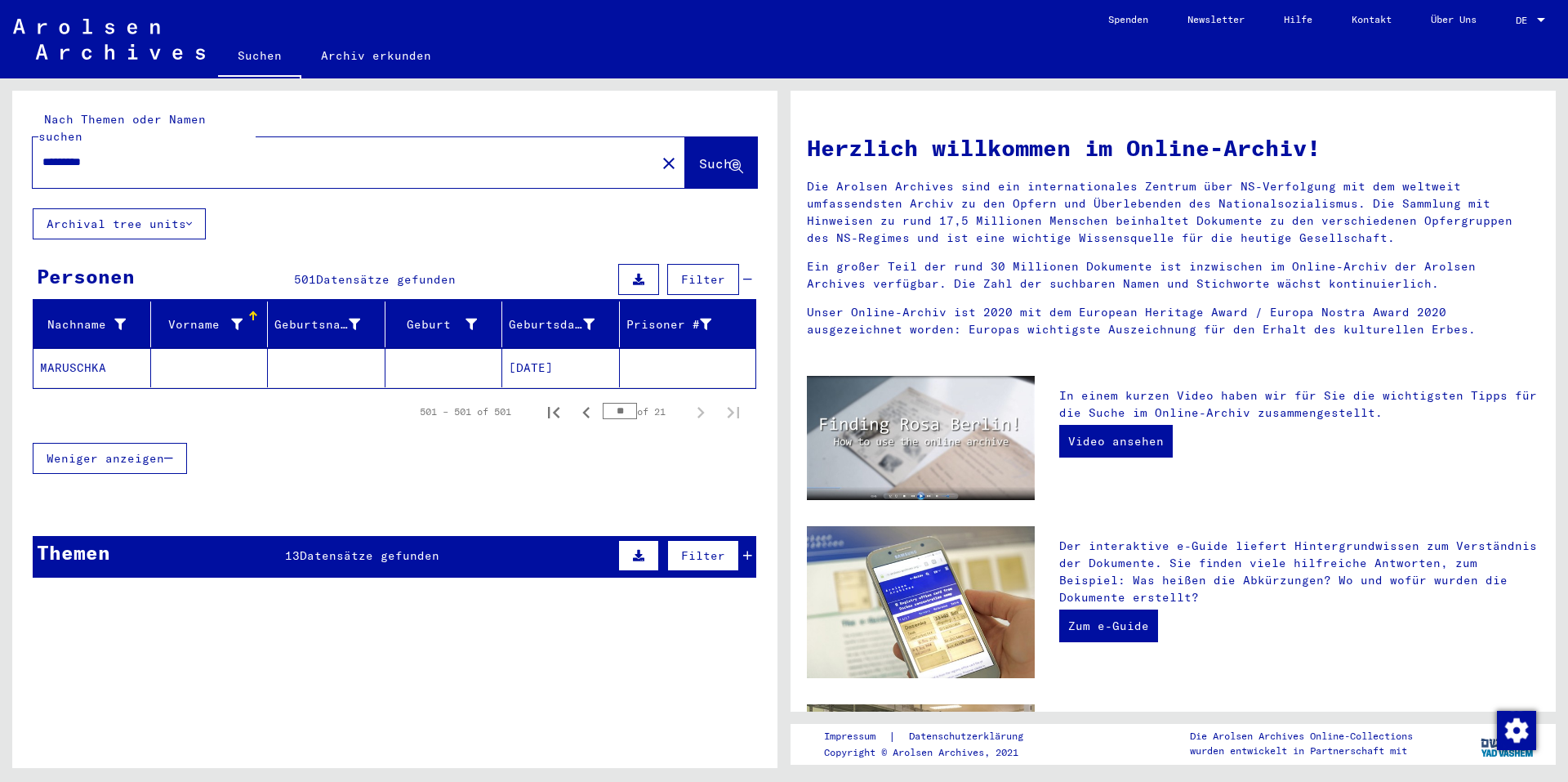
click at [339, 547] on div "13 Datensätze gefunden" at bounding box center [362, 555] width 154 height 17
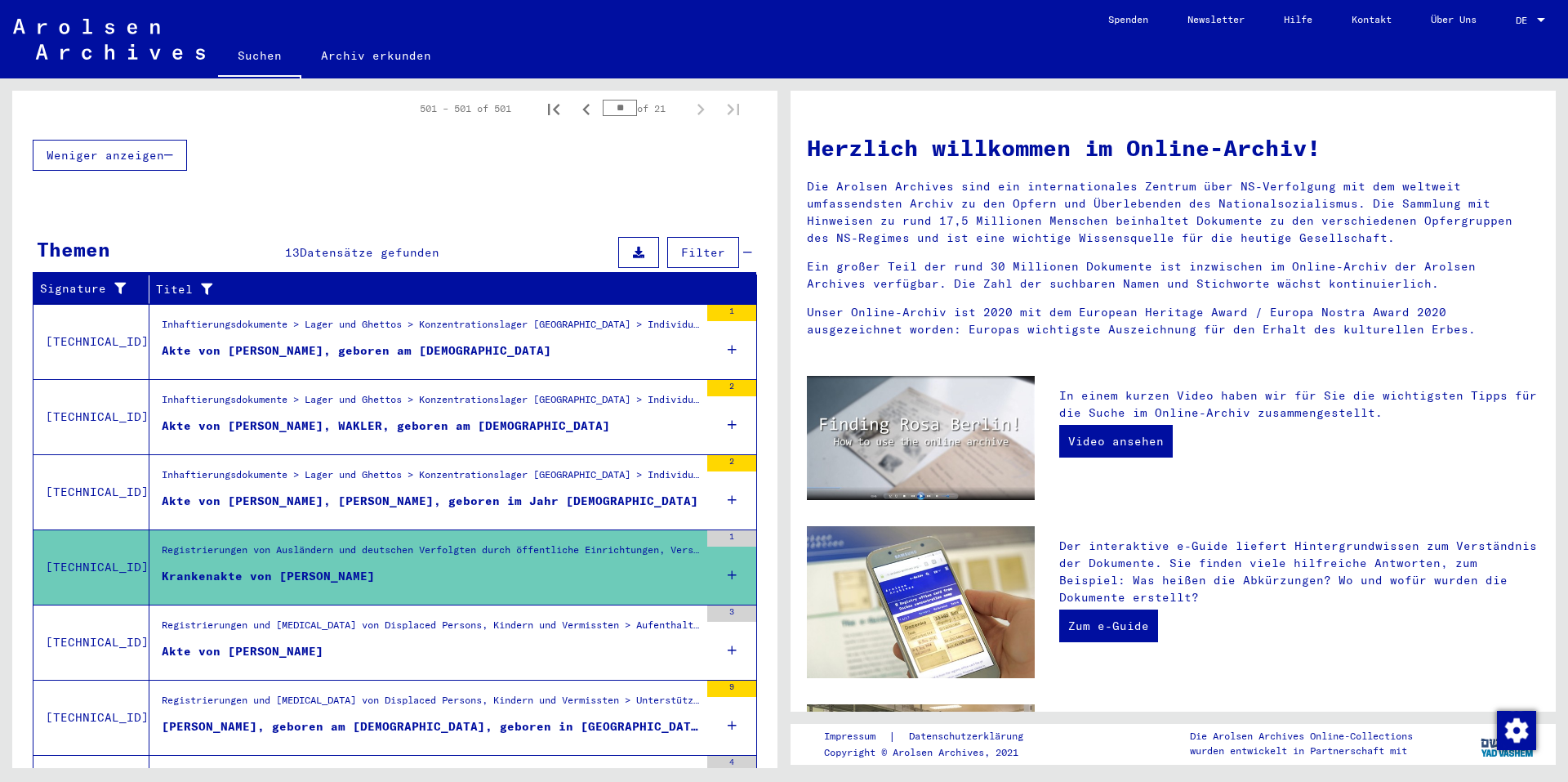
scroll to position [77, 0]
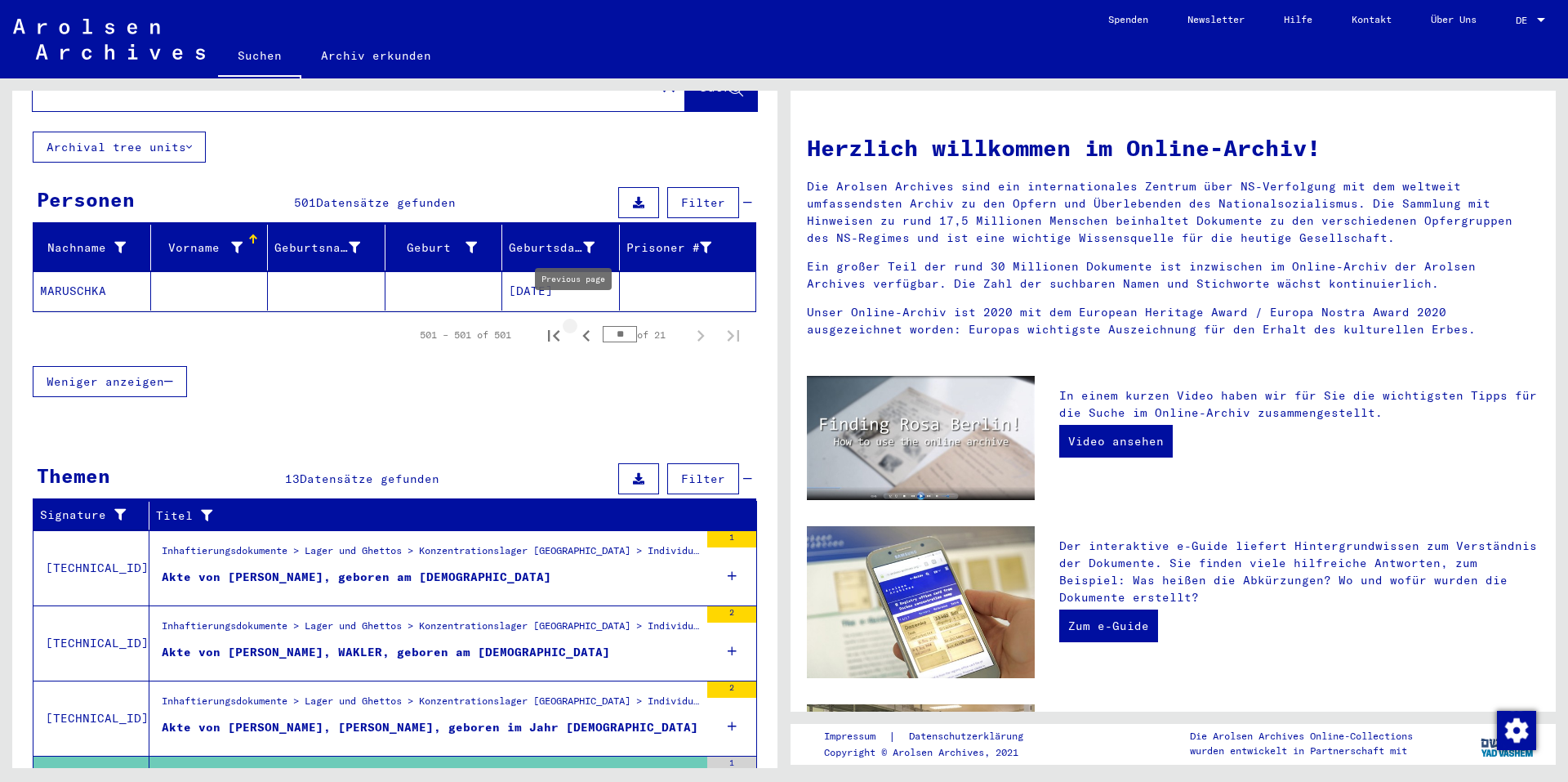
click at [575, 324] on icon "Previous page" at bounding box center [586, 335] width 23 height 23
type input "**"
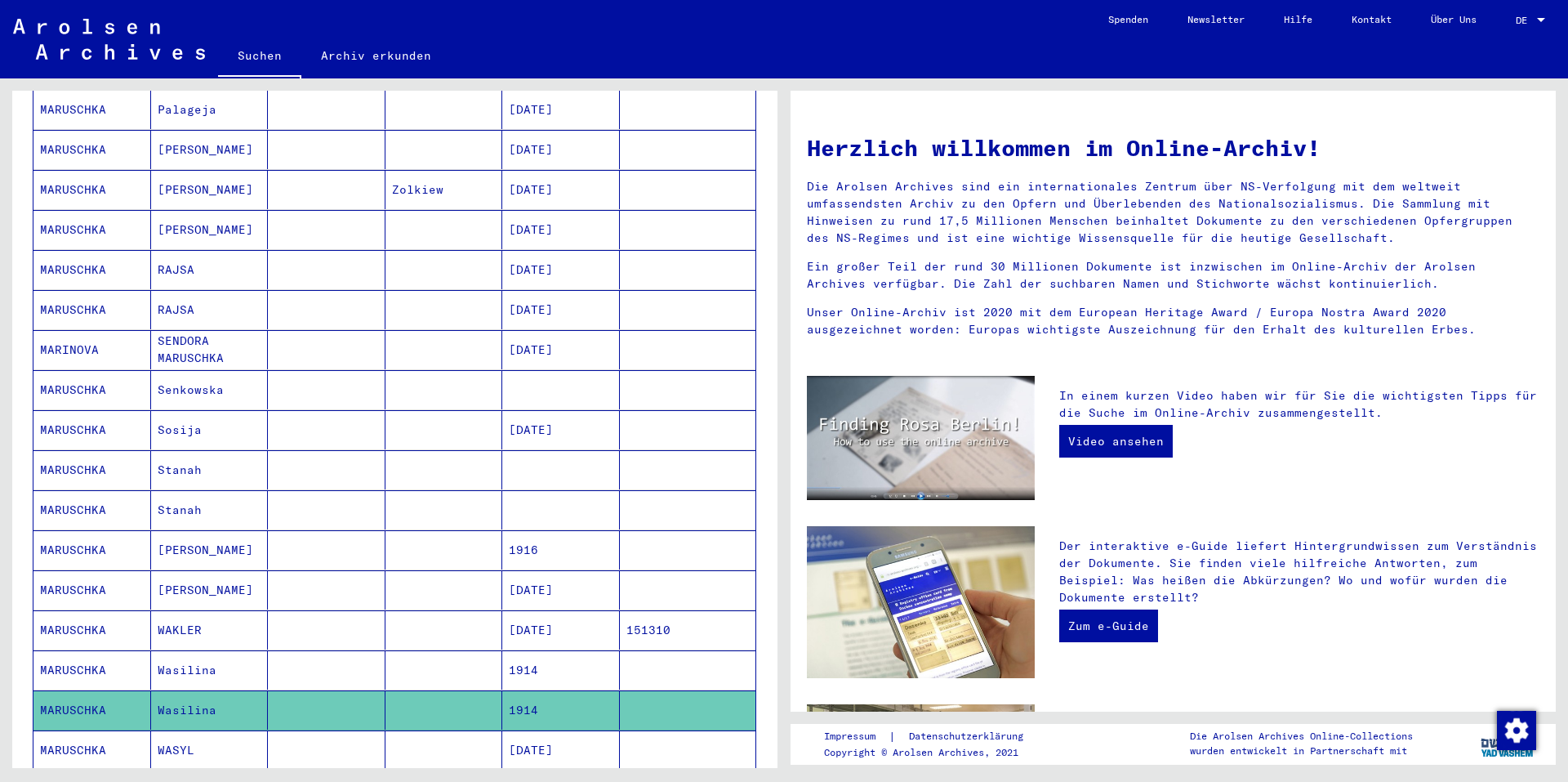
scroll to position [567, 0]
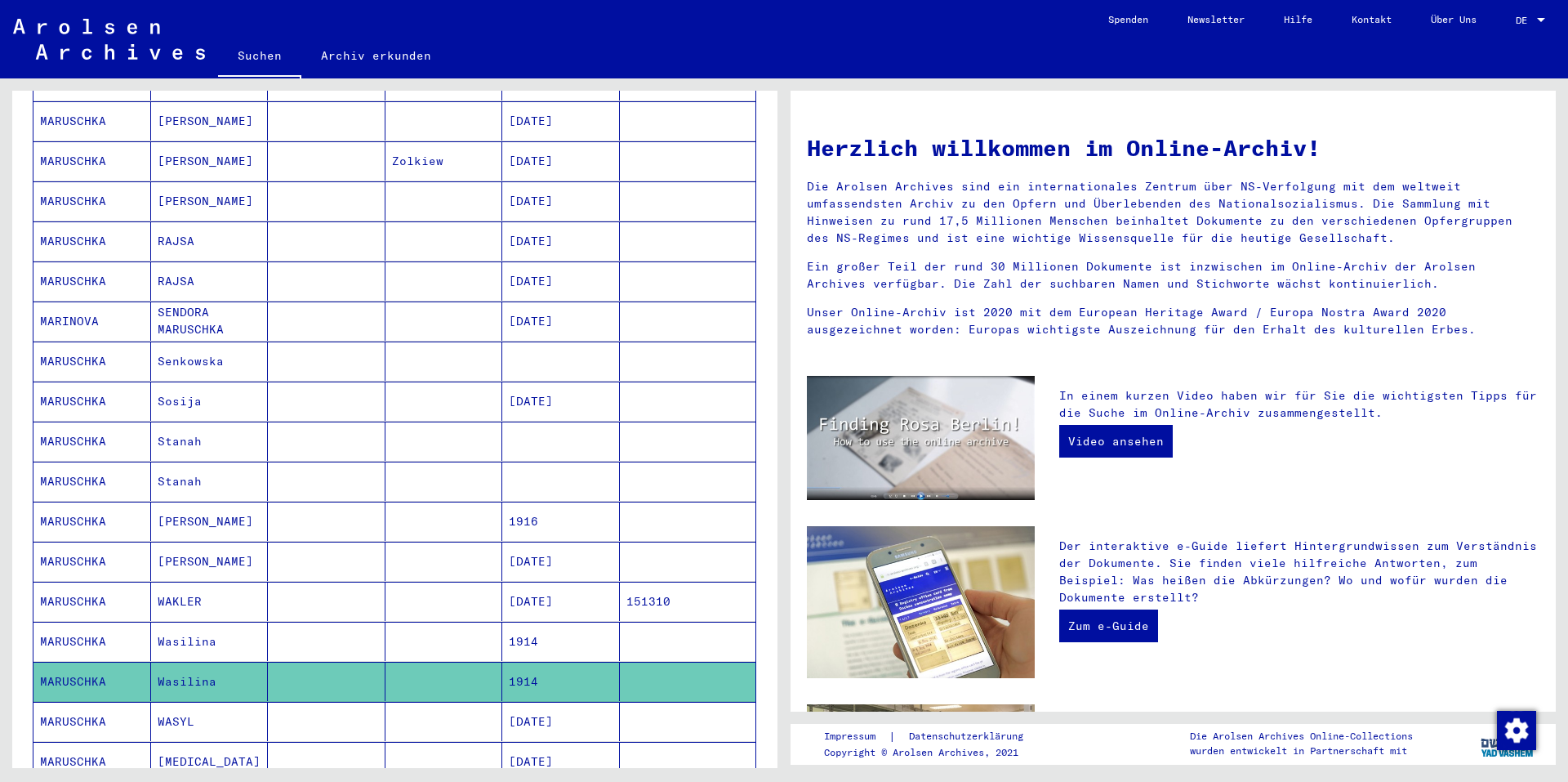
click at [189, 582] on mat-cell "WAKLER" at bounding box center [210, 601] width 117 height 39
